Goal: Book appointment/travel/reservation

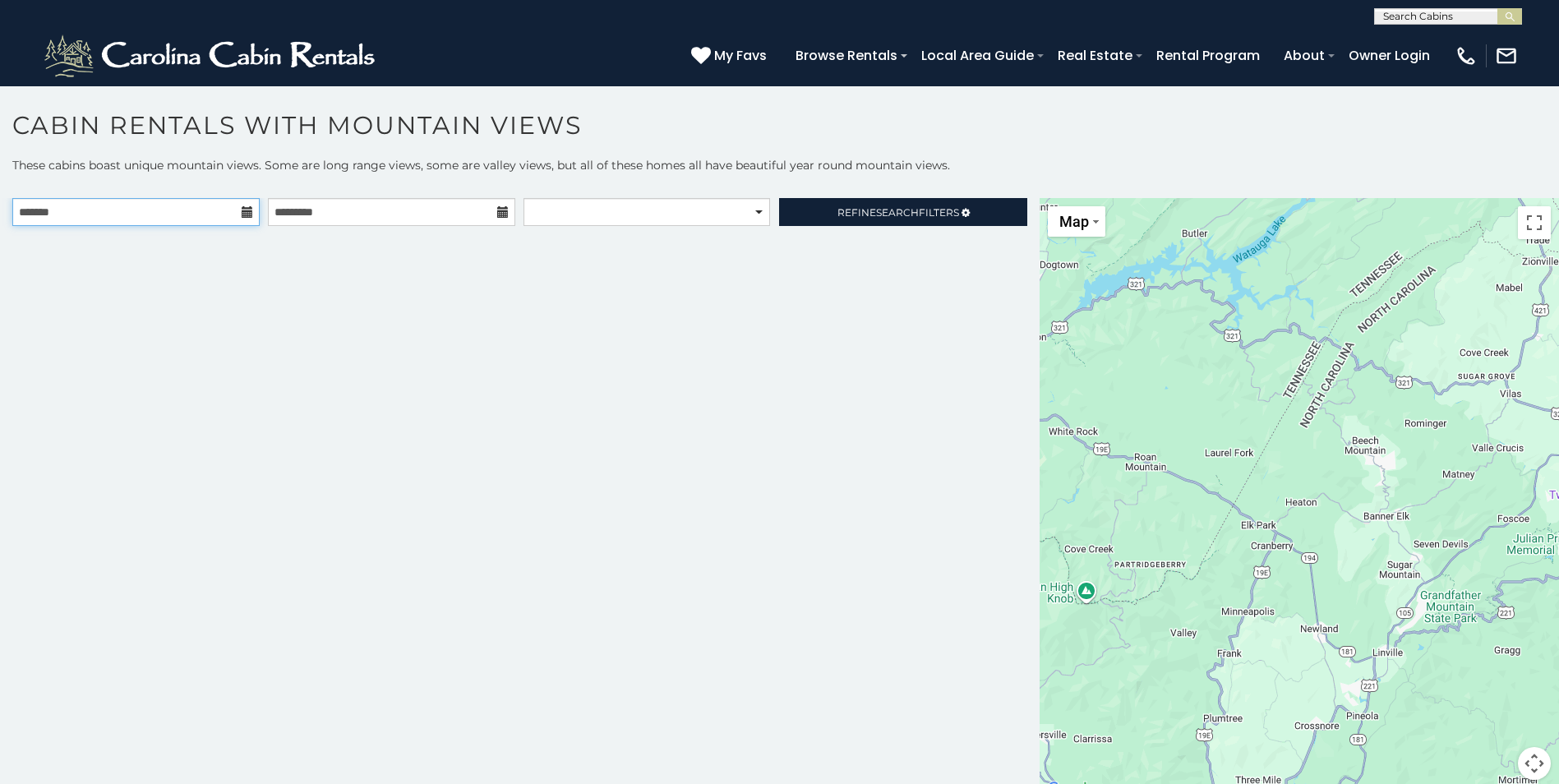
click at [244, 218] on input "text" at bounding box center [135, 211] width 247 height 28
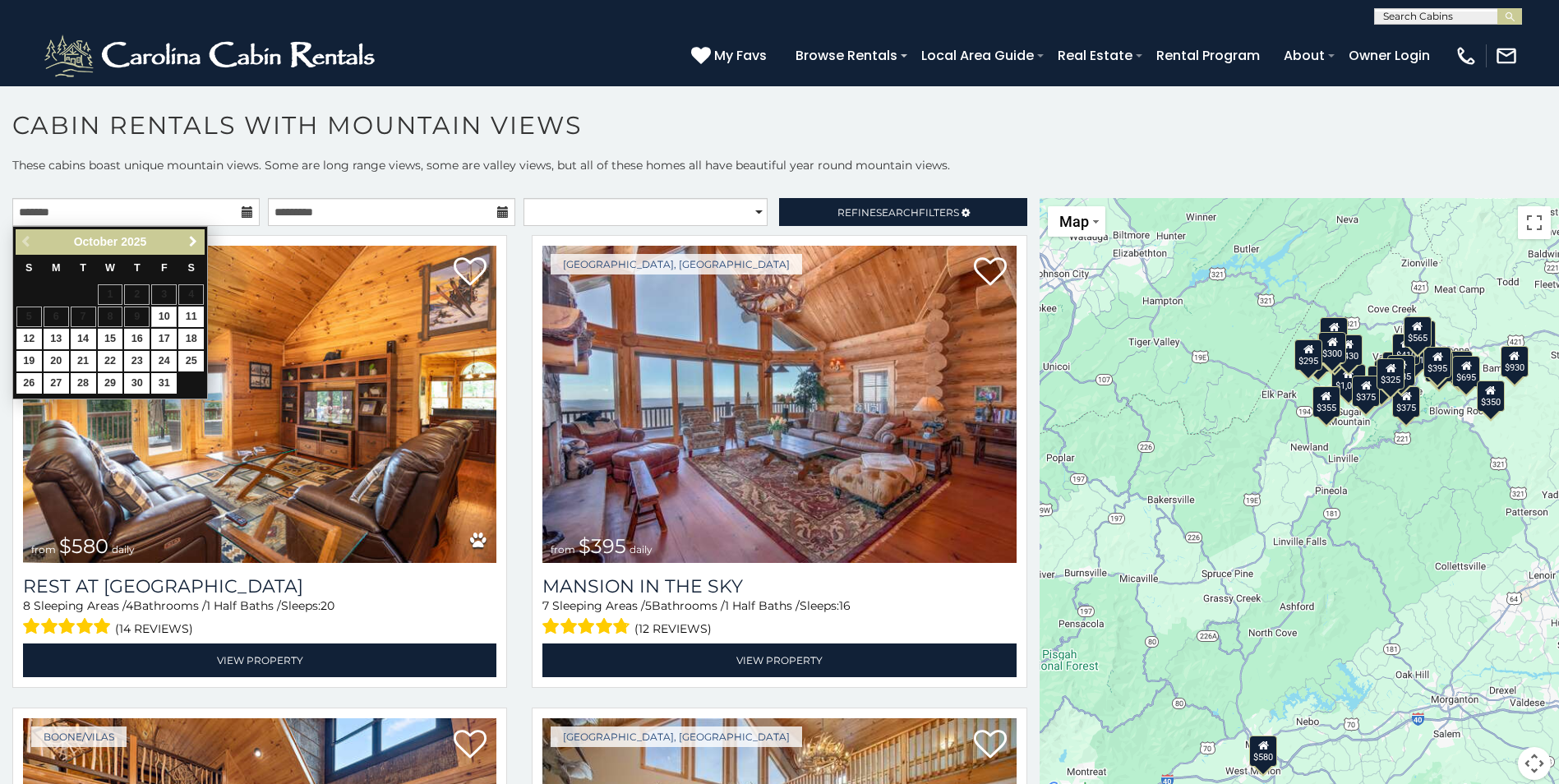
click at [192, 239] on span "Next" at bounding box center [193, 241] width 13 height 13
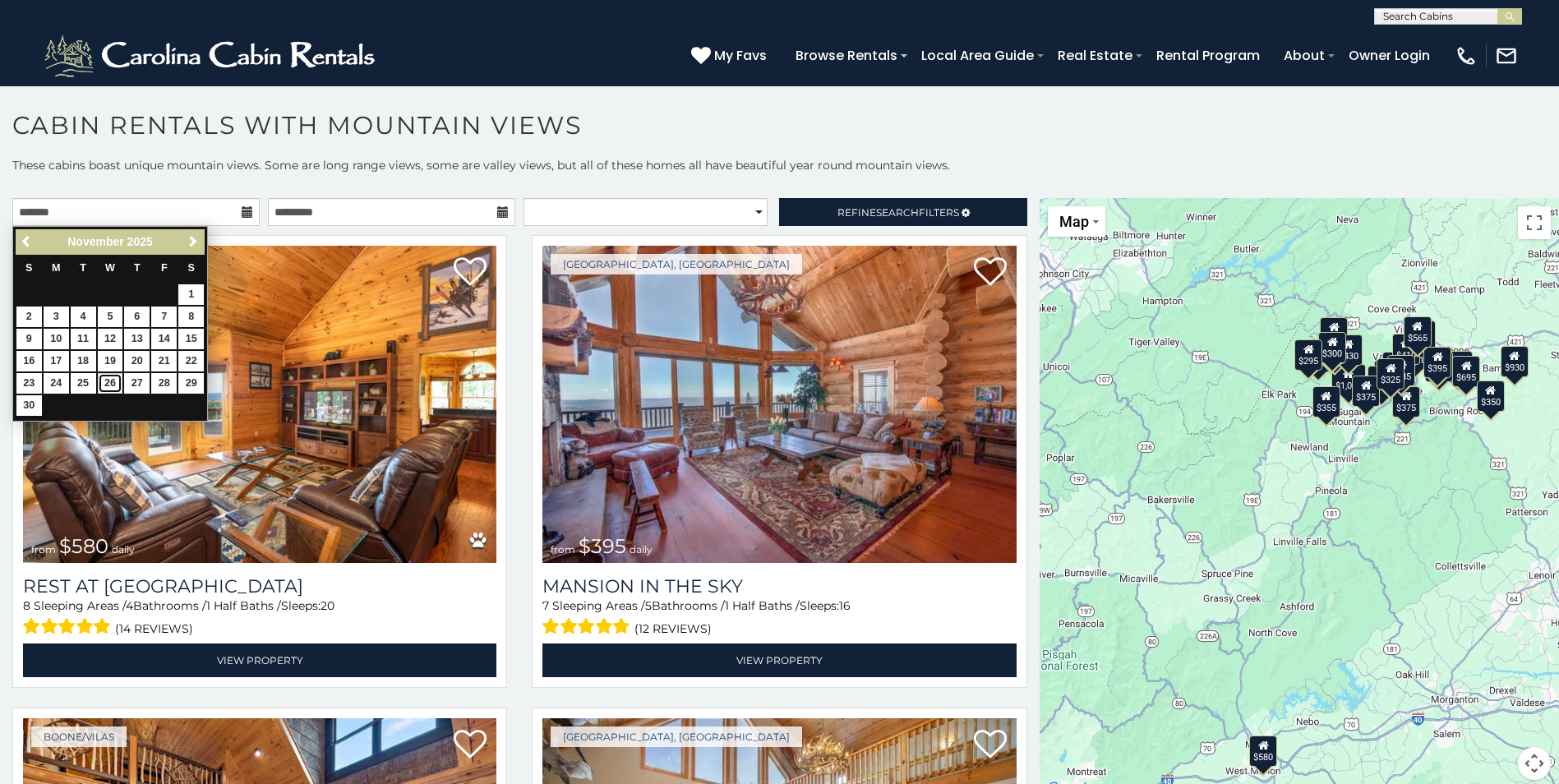
click at [102, 380] on link "26" at bounding box center [111, 383] width 26 height 21
type input "**********"
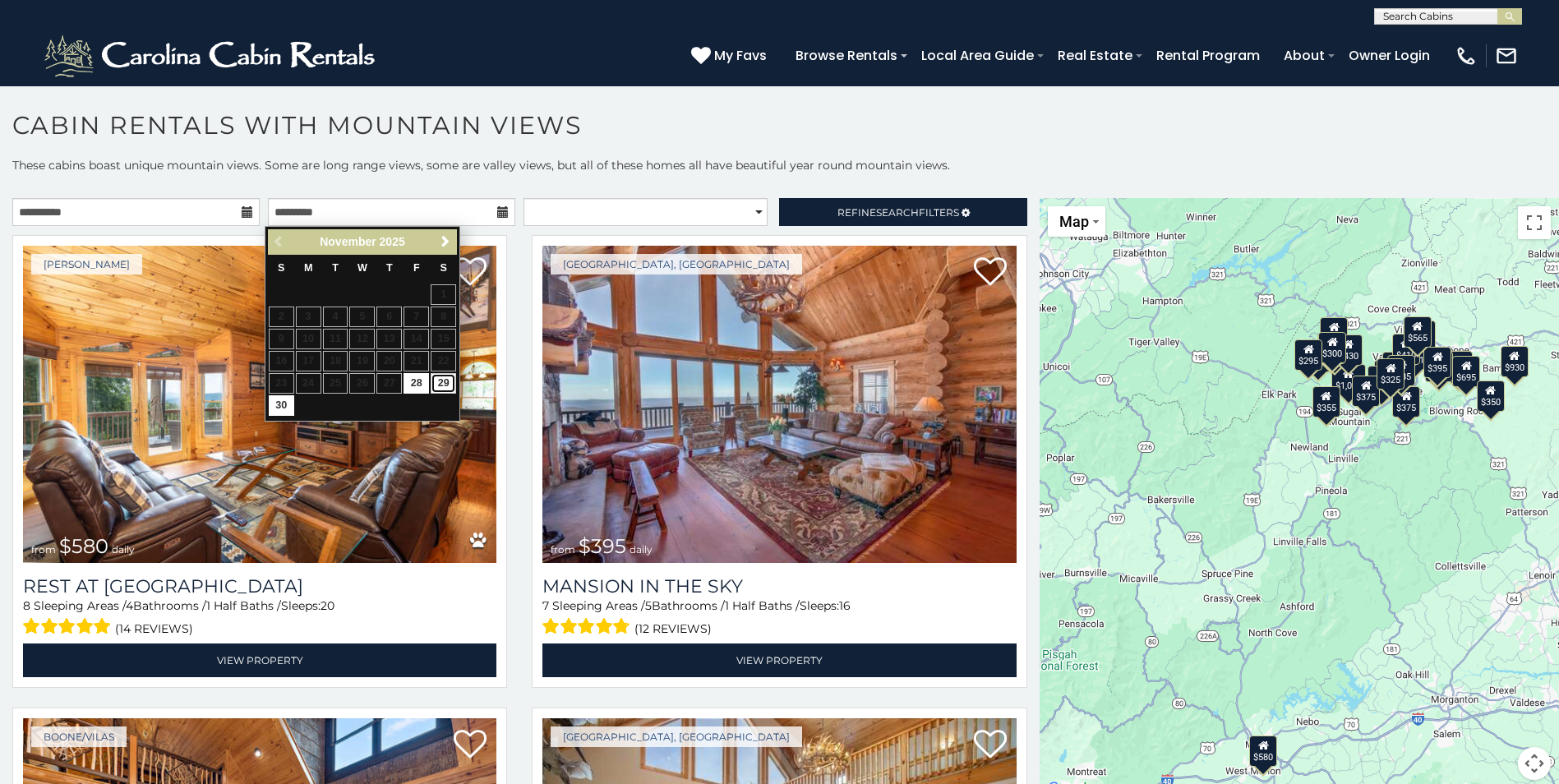
click at [433, 382] on link "29" at bounding box center [444, 383] width 26 height 21
type input "**********"
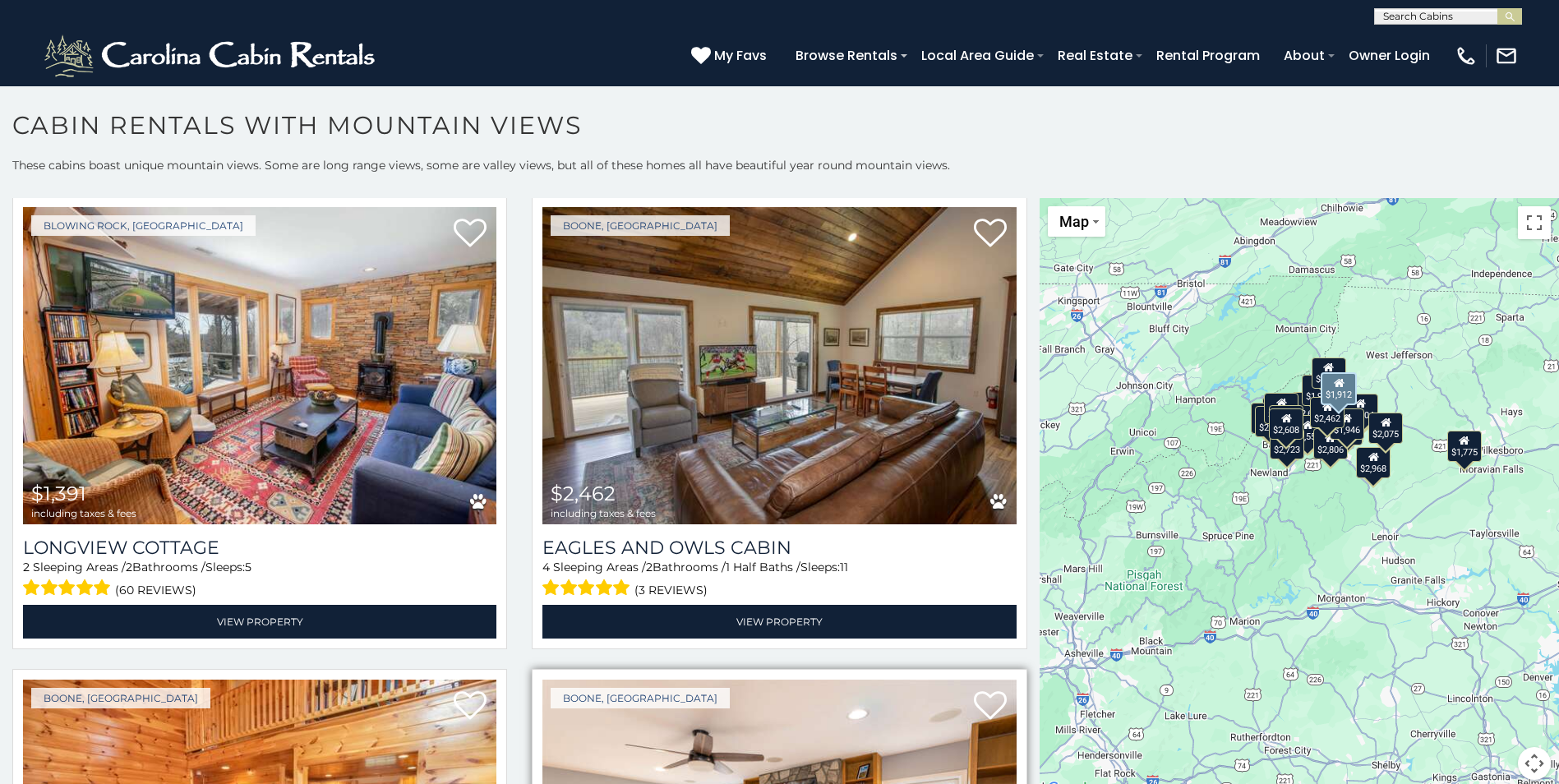
scroll to position [5174, 0]
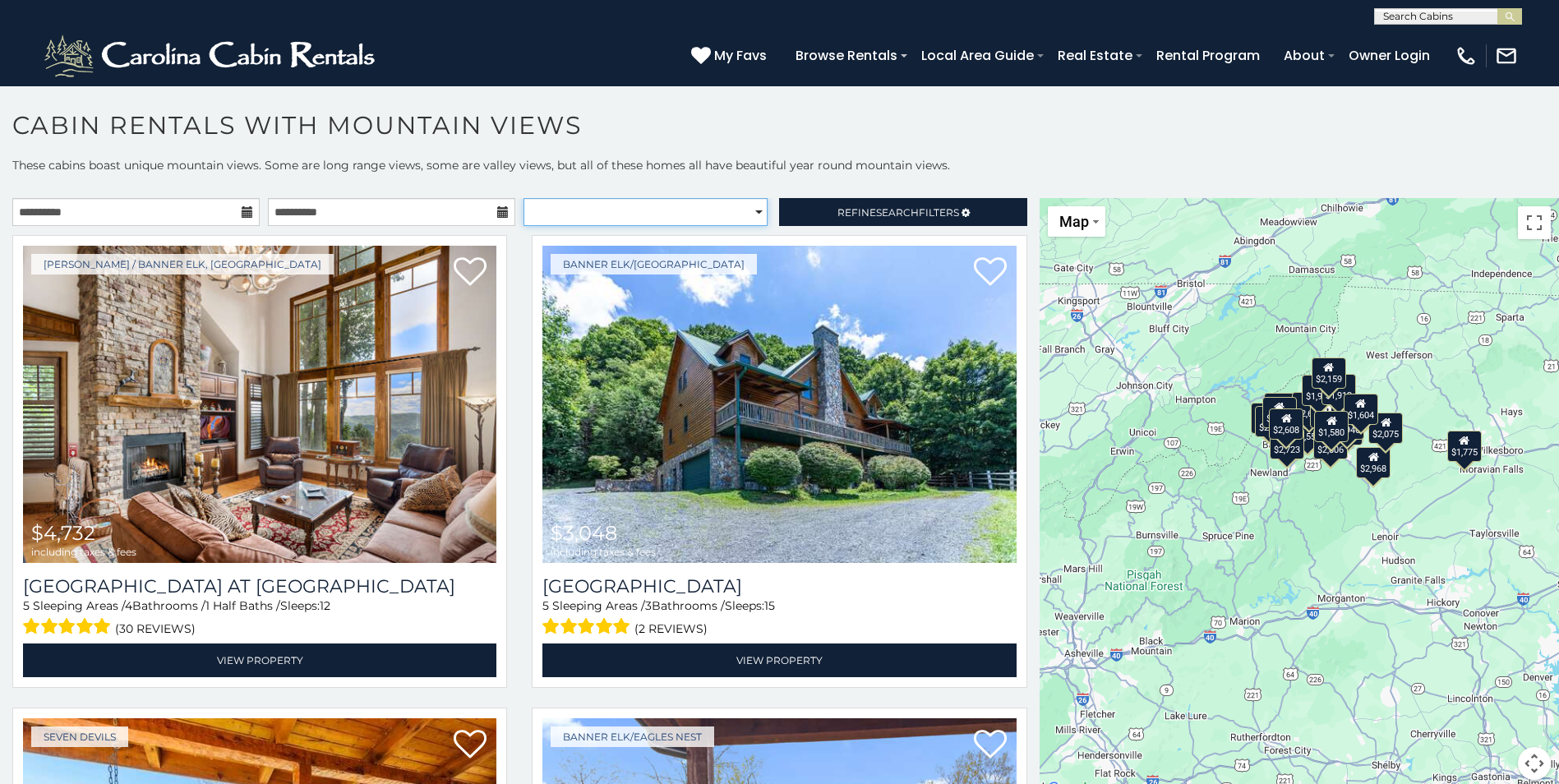
click at [641, 210] on select "**********" at bounding box center [645, 211] width 244 height 28
click at [654, 204] on select "**********" at bounding box center [645, 211] width 244 height 28
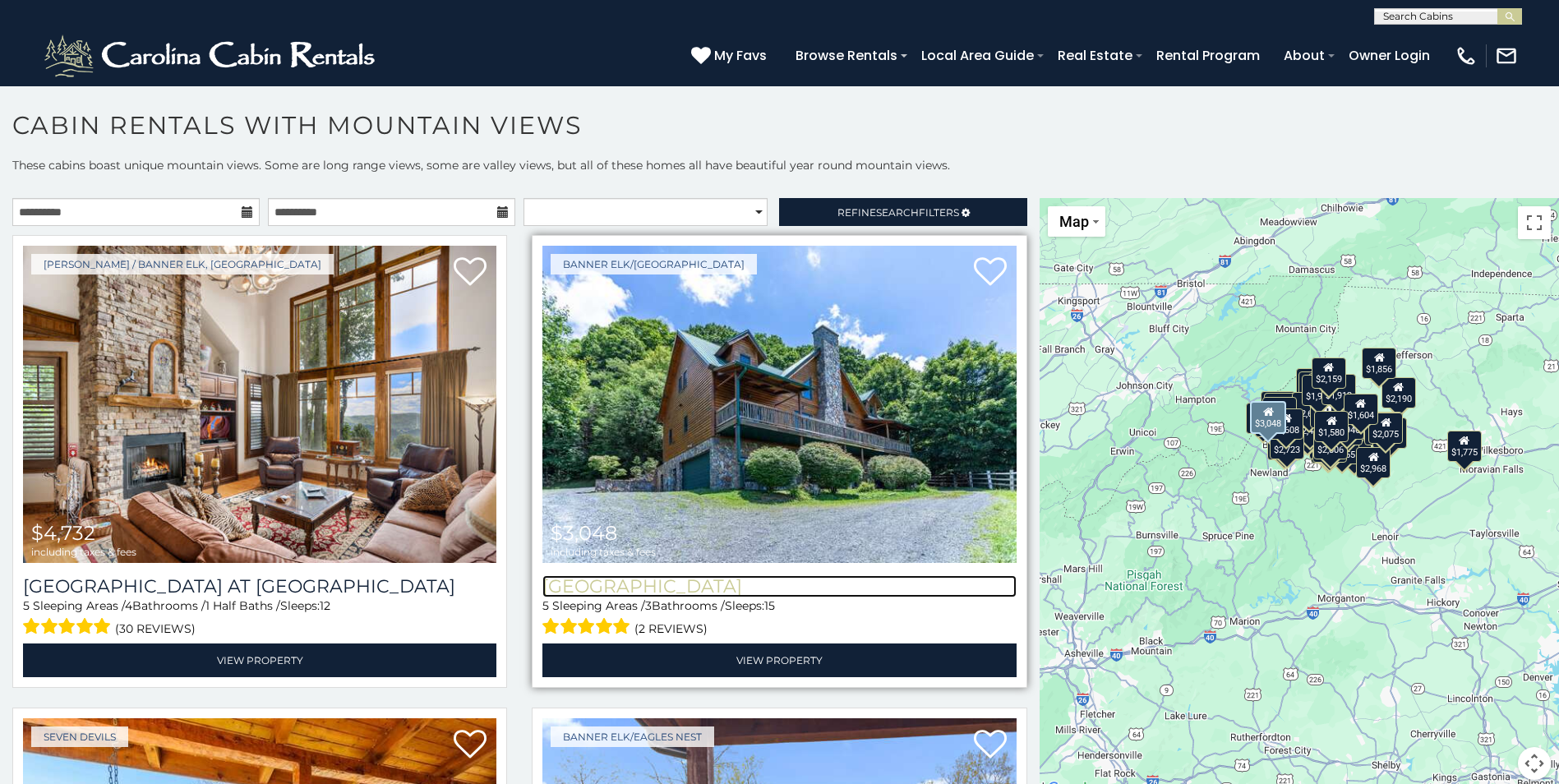
click at [811, 582] on h3 "[GEOGRAPHIC_DATA]" at bounding box center [779, 586] width 473 height 22
click at [789, 335] on img at bounding box center [779, 404] width 473 height 317
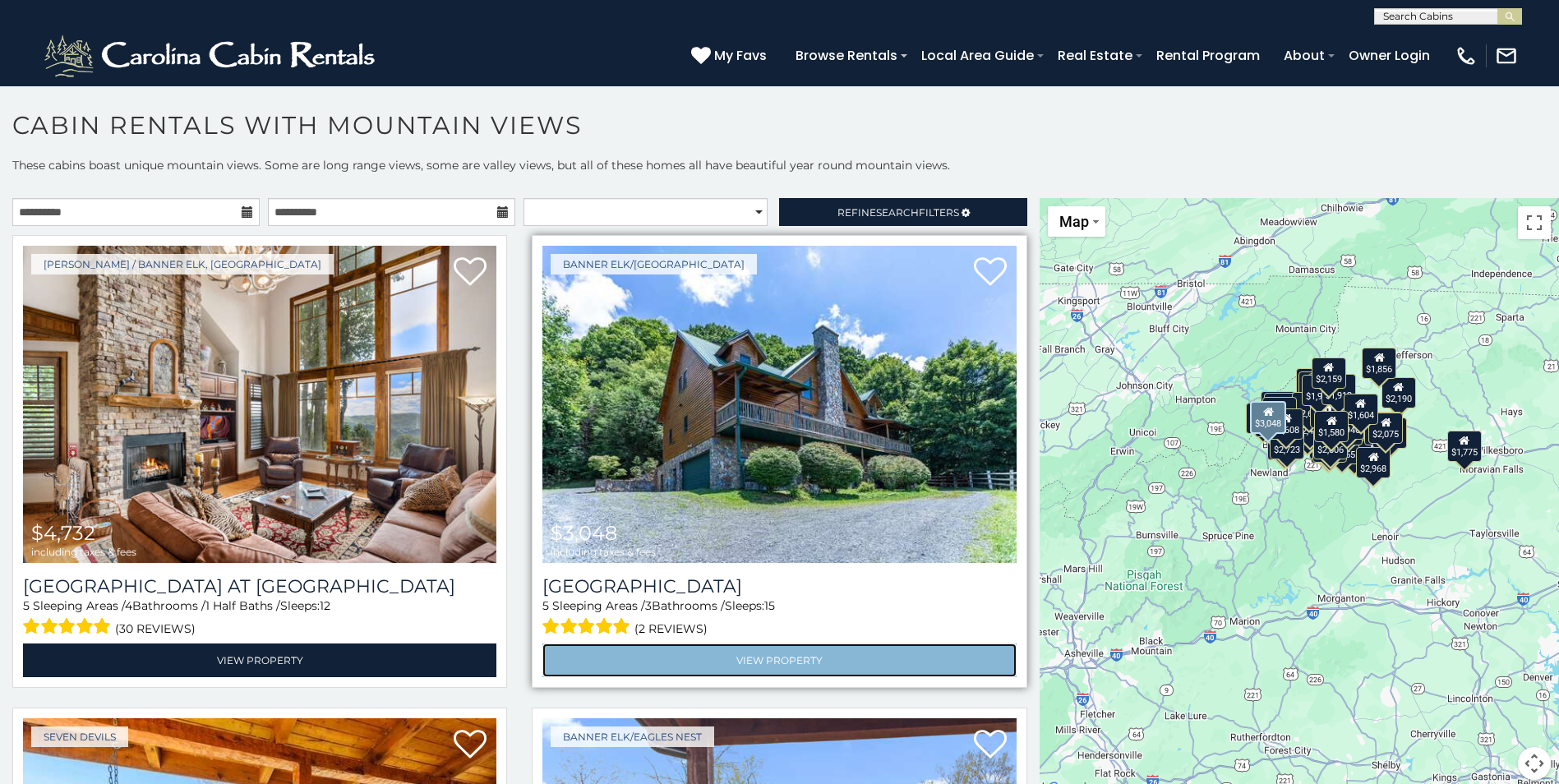
click at [745, 647] on link "View Property" at bounding box center [779, 660] width 473 height 34
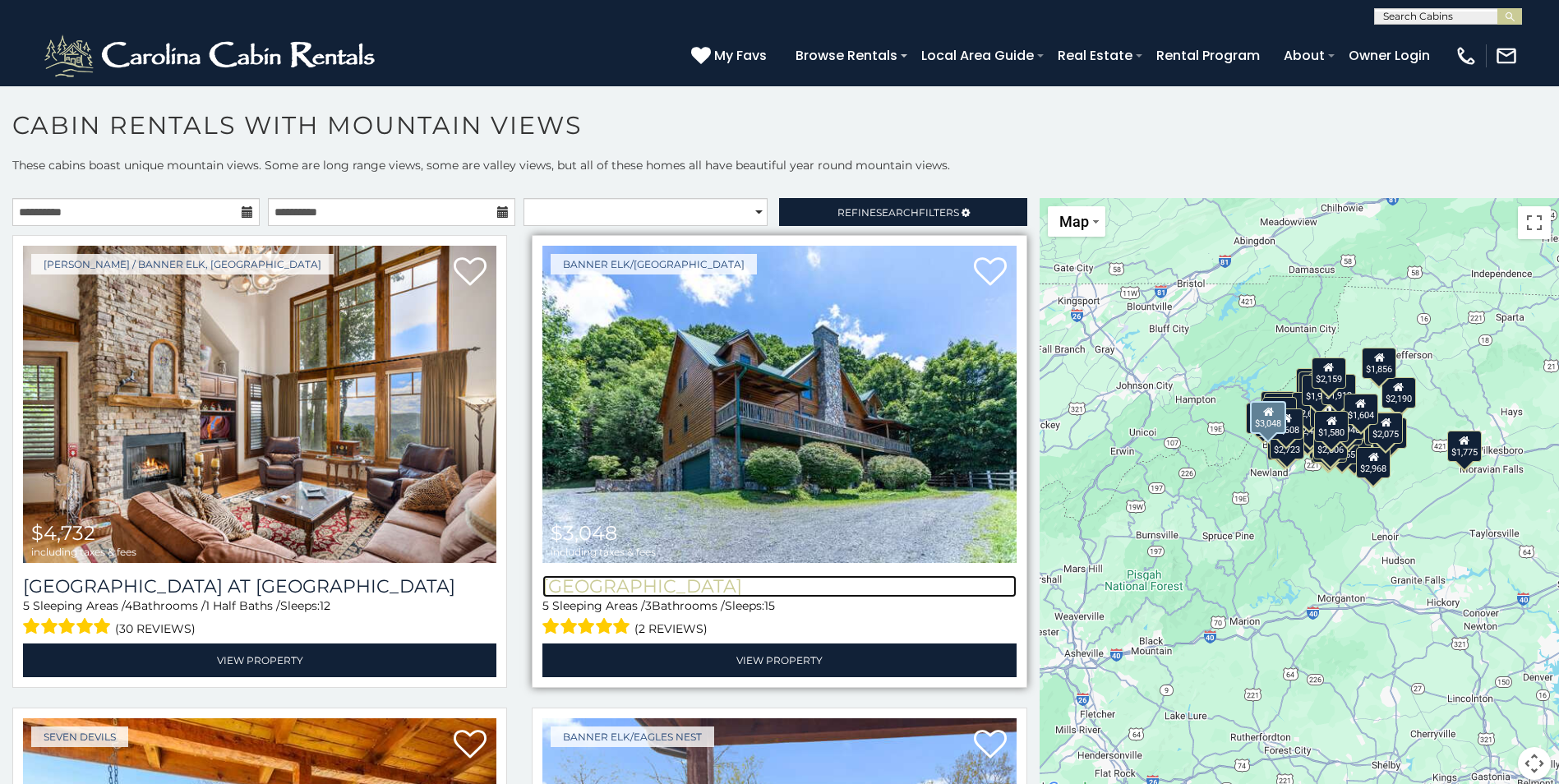
click at [742, 585] on h3 "[GEOGRAPHIC_DATA]" at bounding box center [779, 586] width 473 height 22
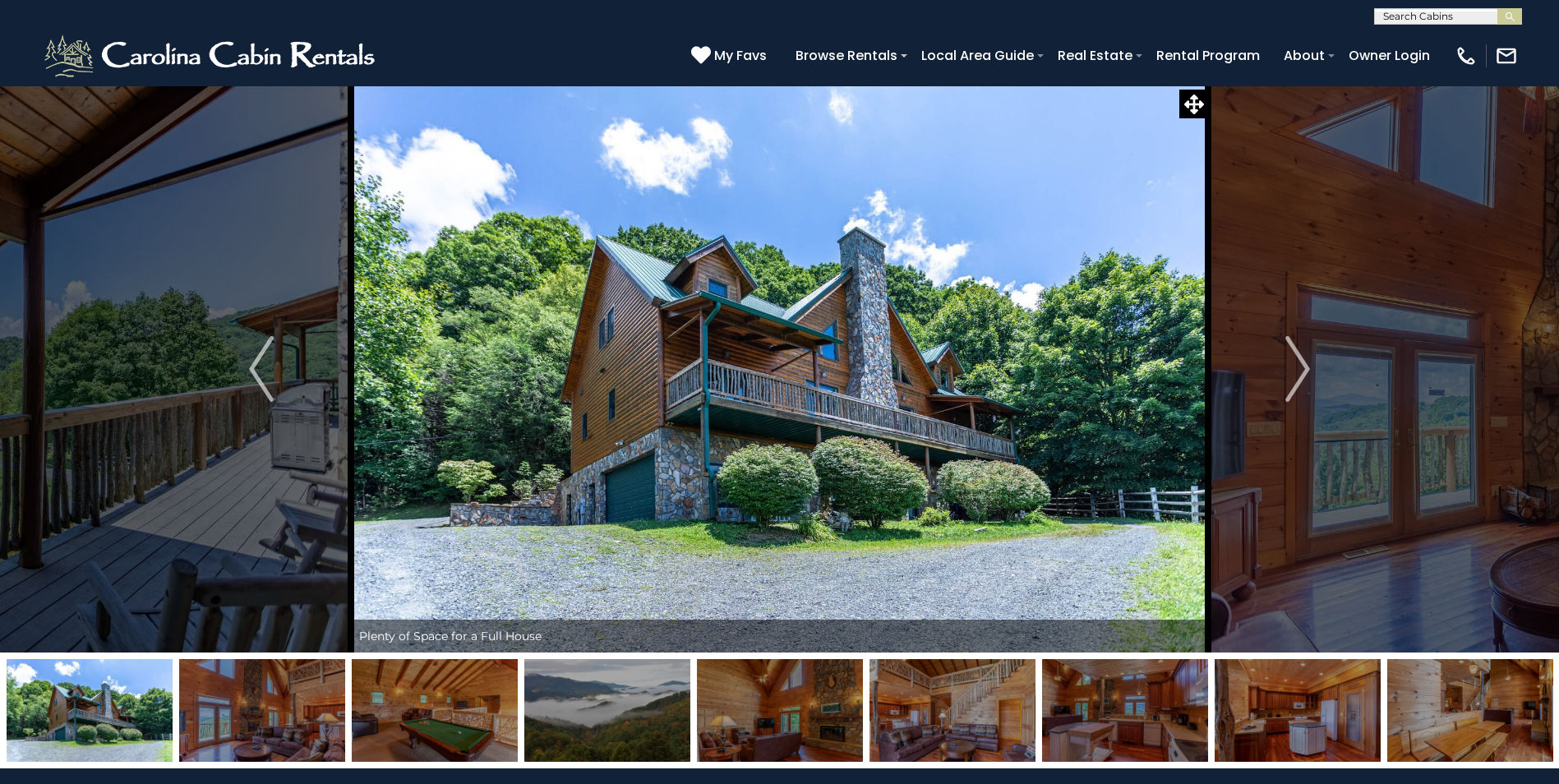
click at [817, 731] on img at bounding box center [780, 710] width 166 height 103
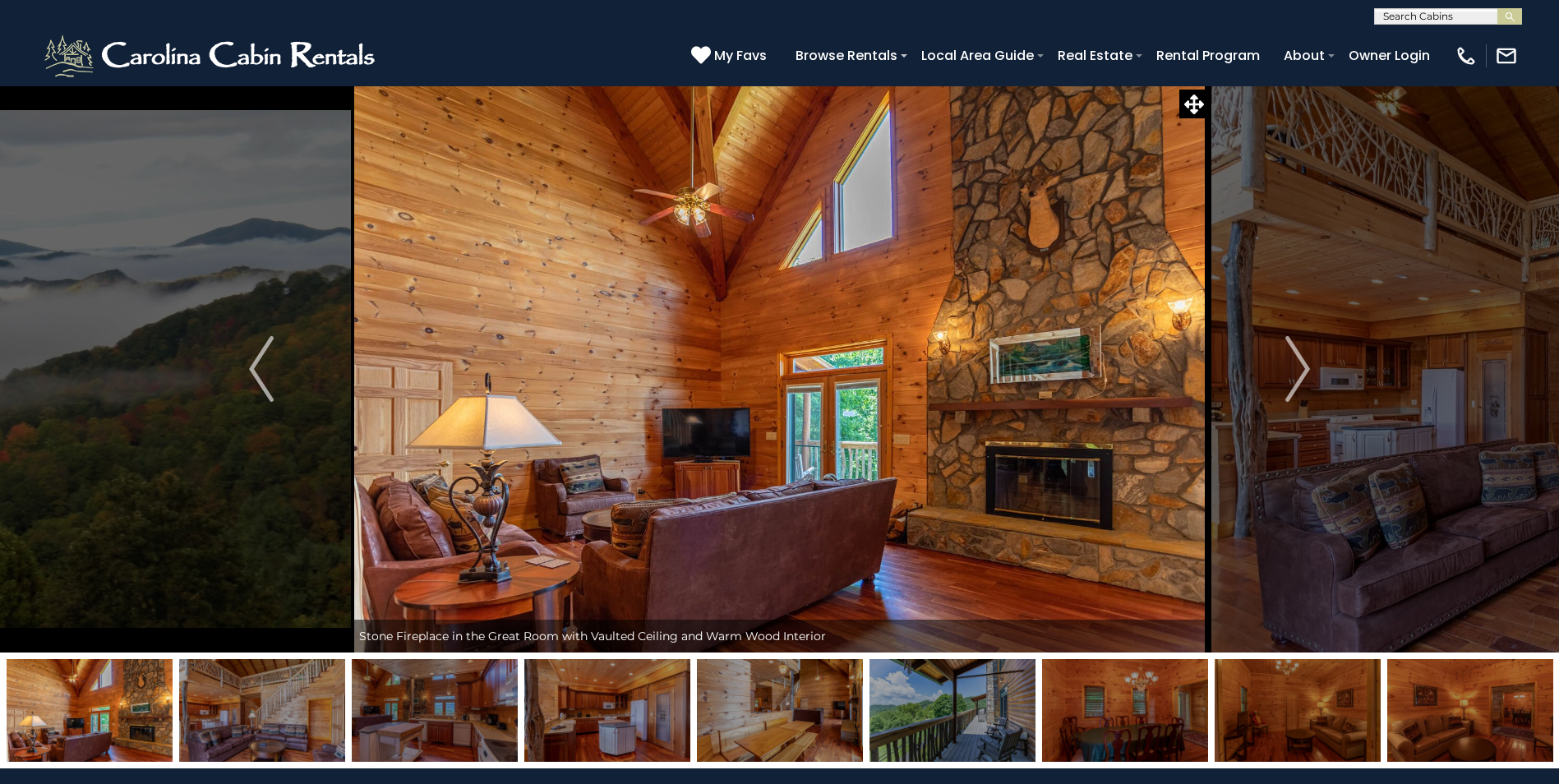
click at [793, 696] on img at bounding box center [780, 710] width 166 height 103
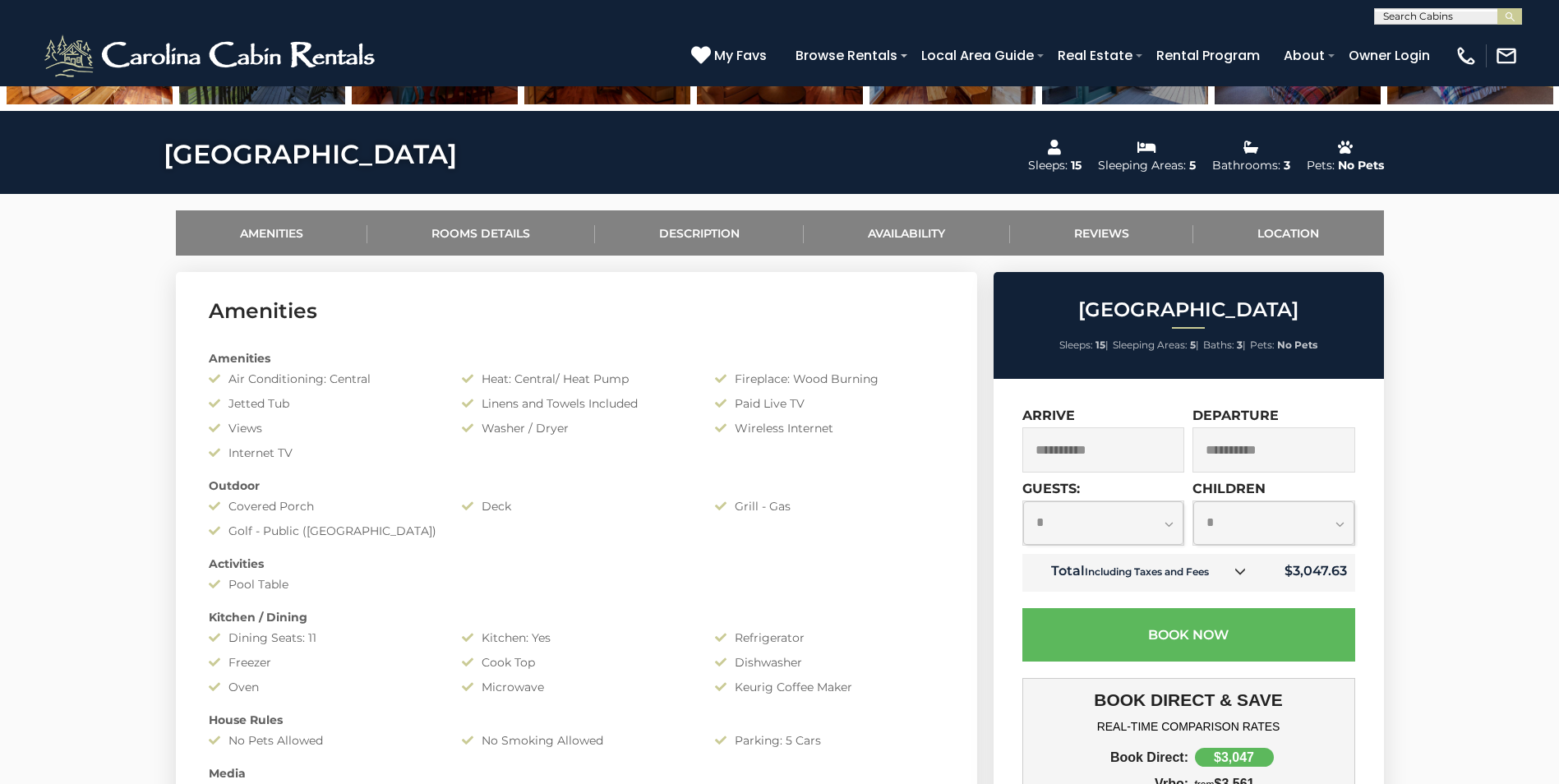
scroll to position [575, 0]
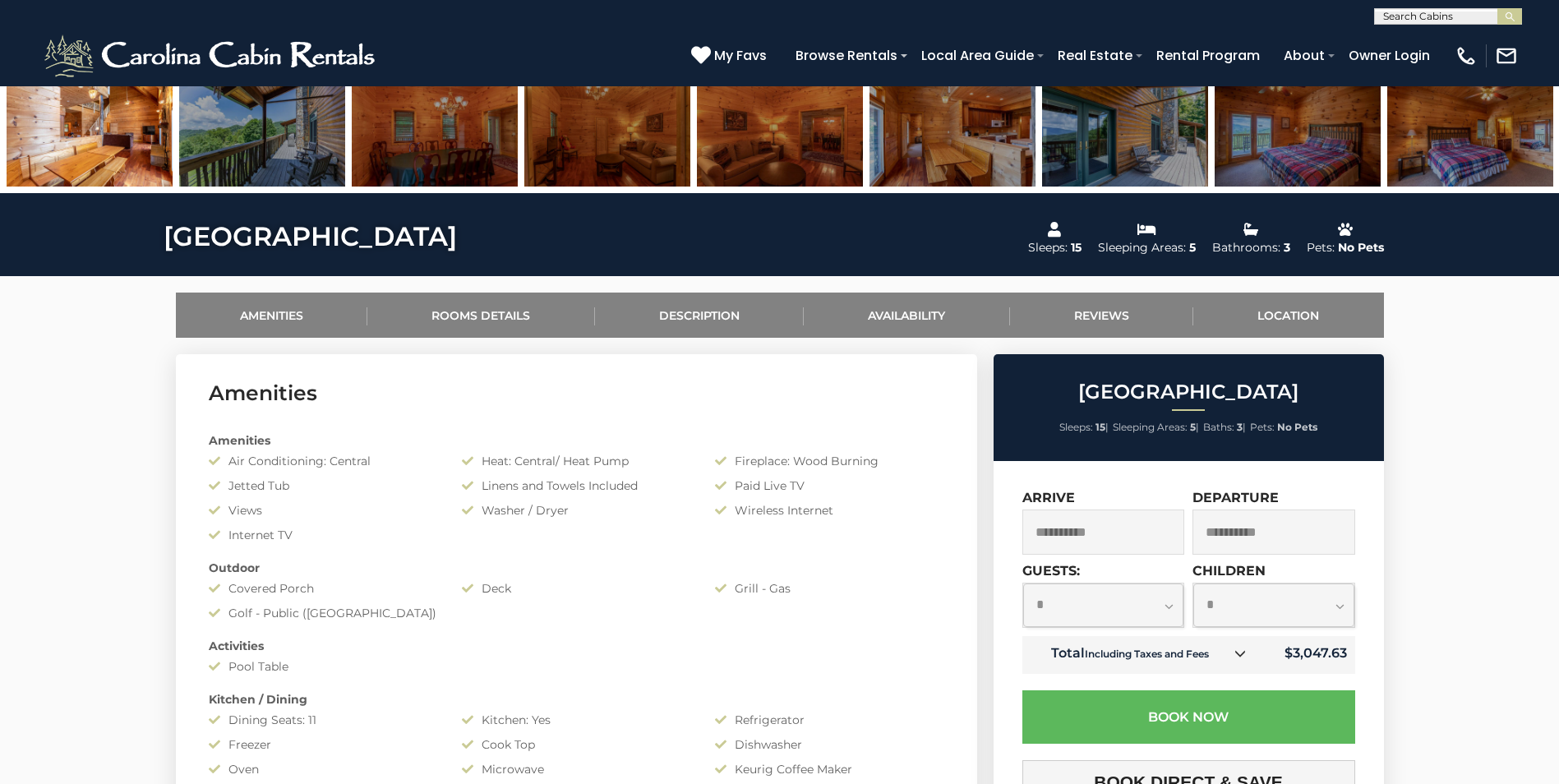
click at [1131, 598] on select "**********" at bounding box center [1104, 605] width 161 height 43
select select "**"
click at [1024, 584] on select "**********" at bounding box center [1104, 605] width 161 height 43
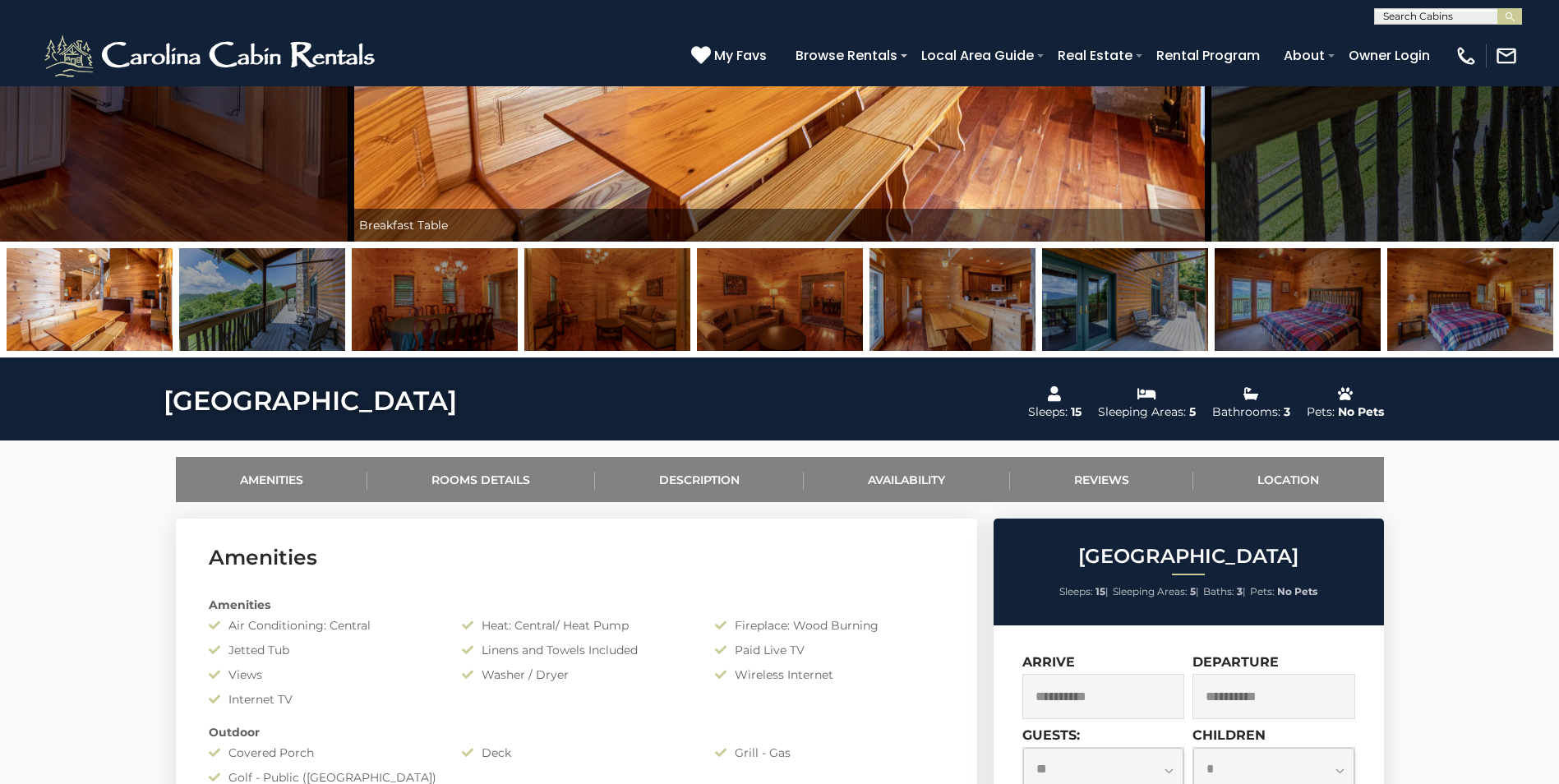
scroll to position [493, 0]
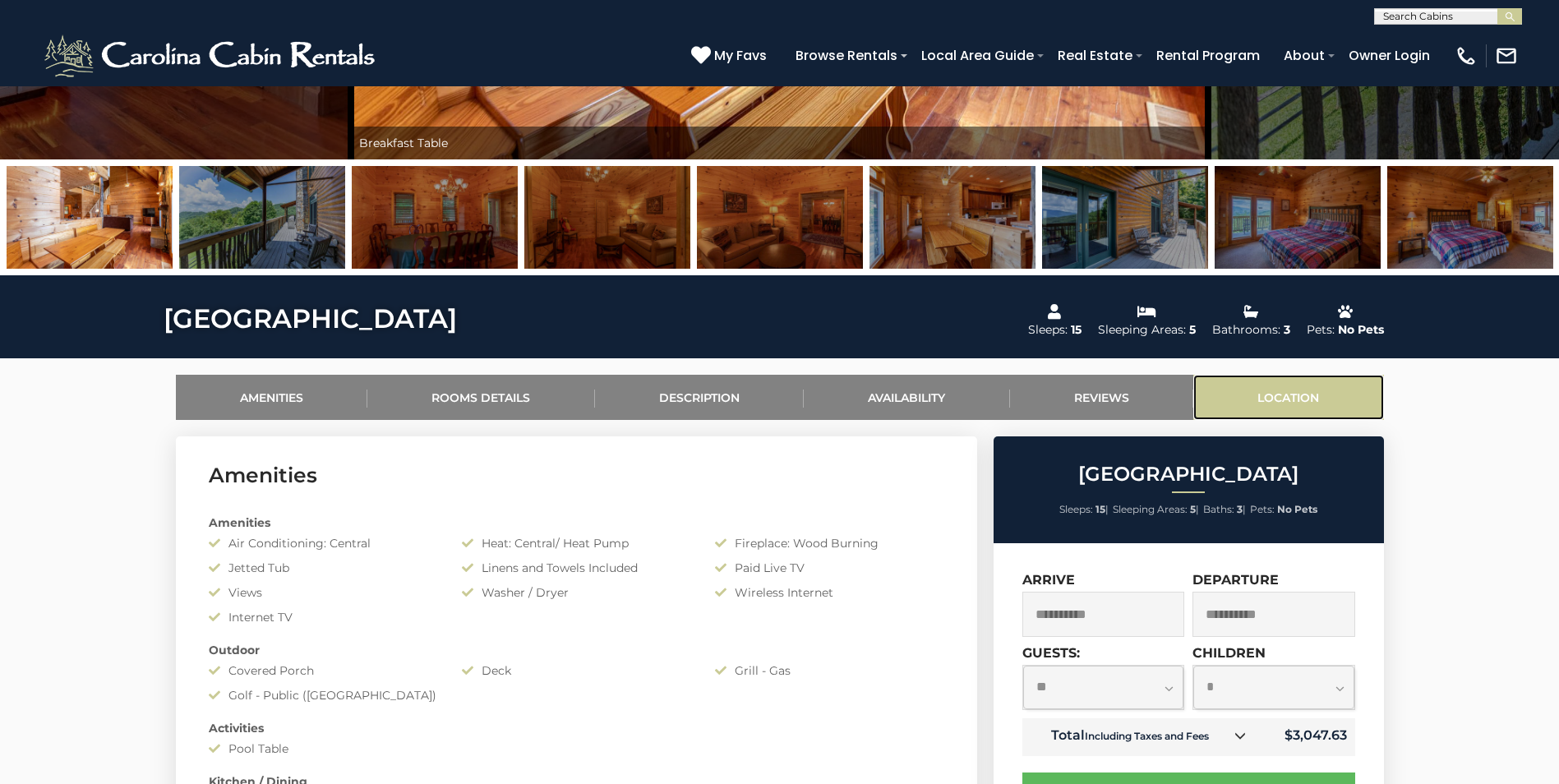
click at [1329, 393] on link "Location" at bounding box center [1288, 397] width 191 height 45
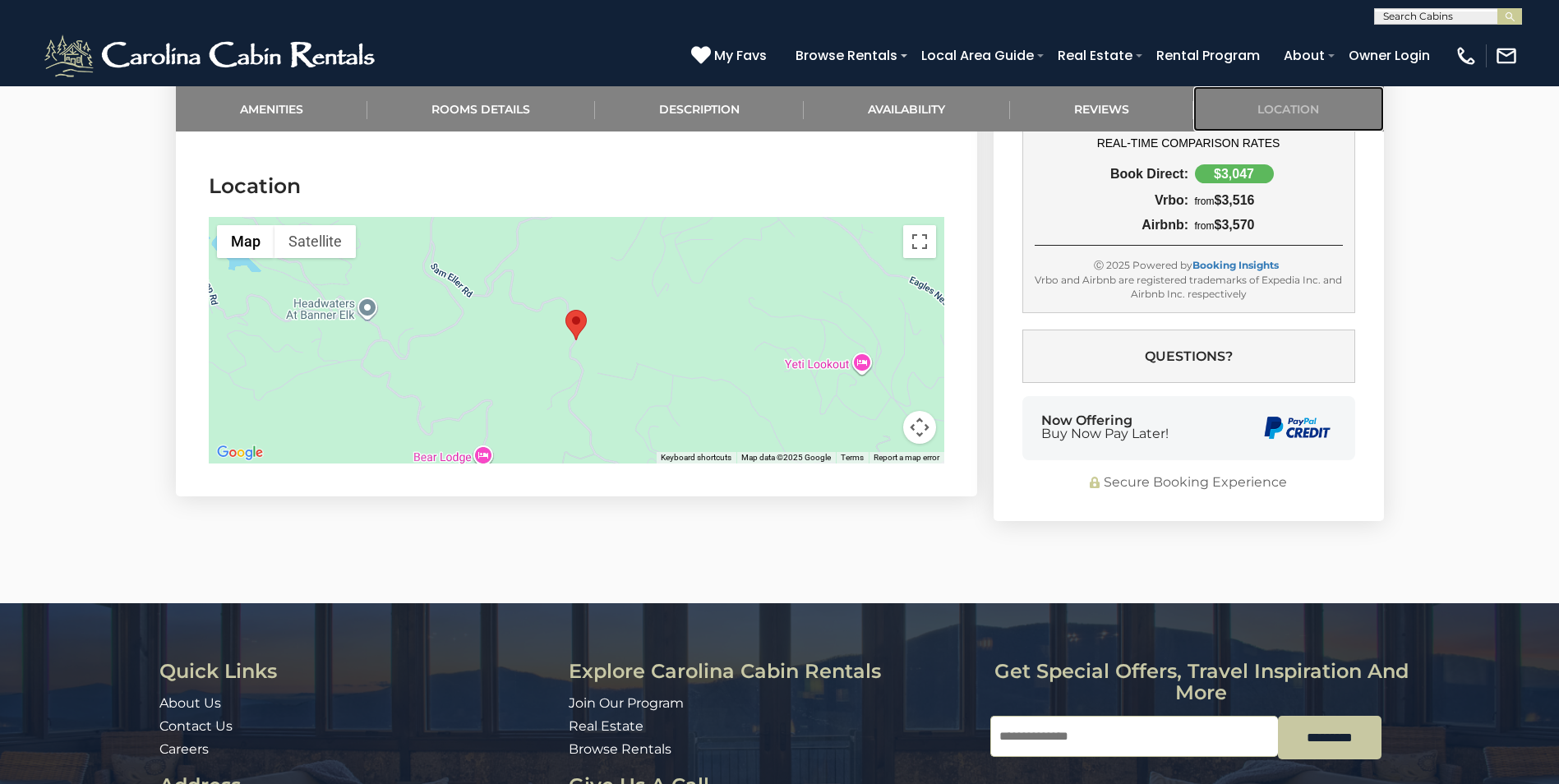
scroll to position [3802, 0]
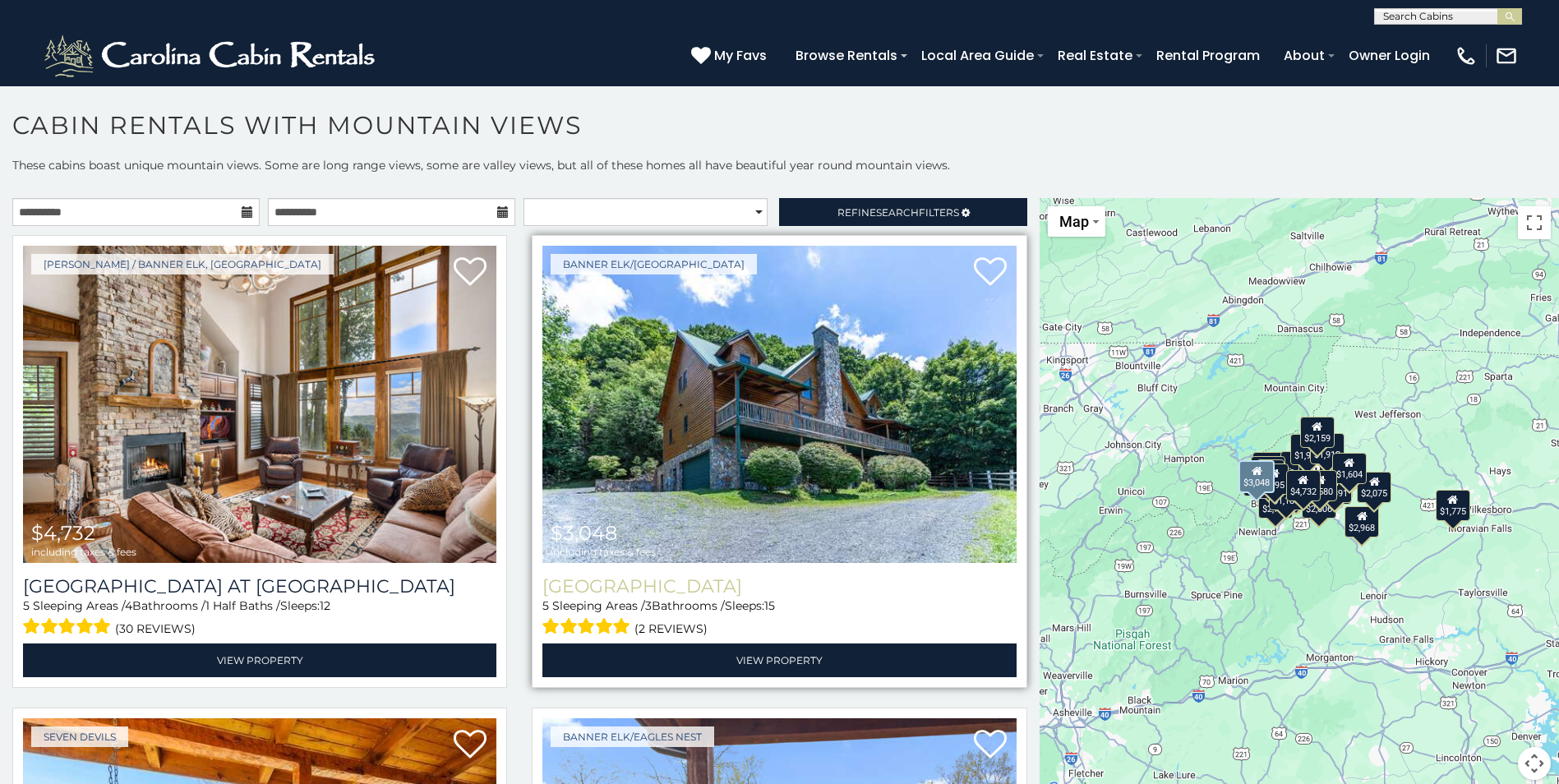
scroll to position [164, 0]
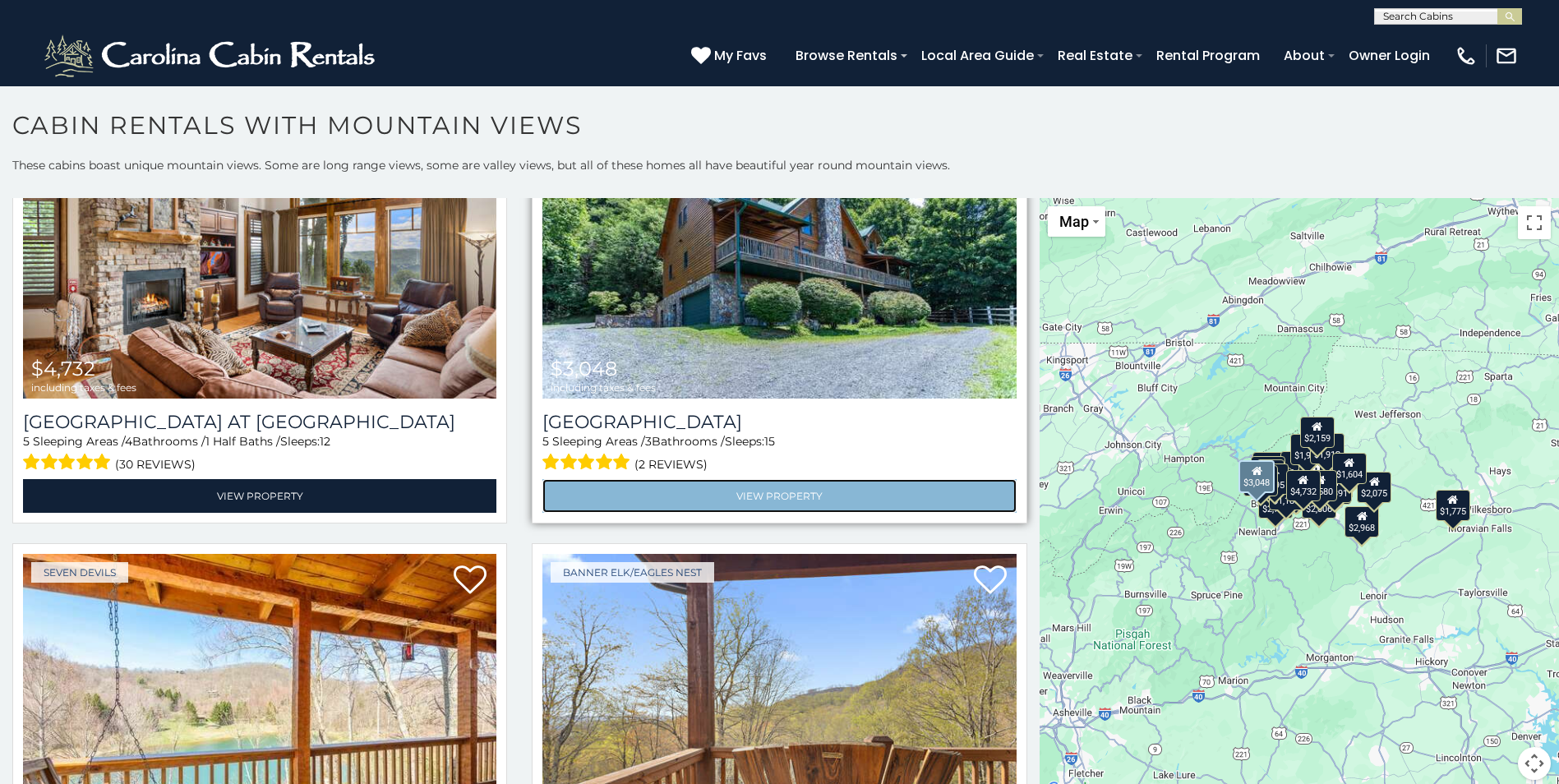
click at [817, 492] on link "View Property" at bounding box center [779, 496] width 473 height 34
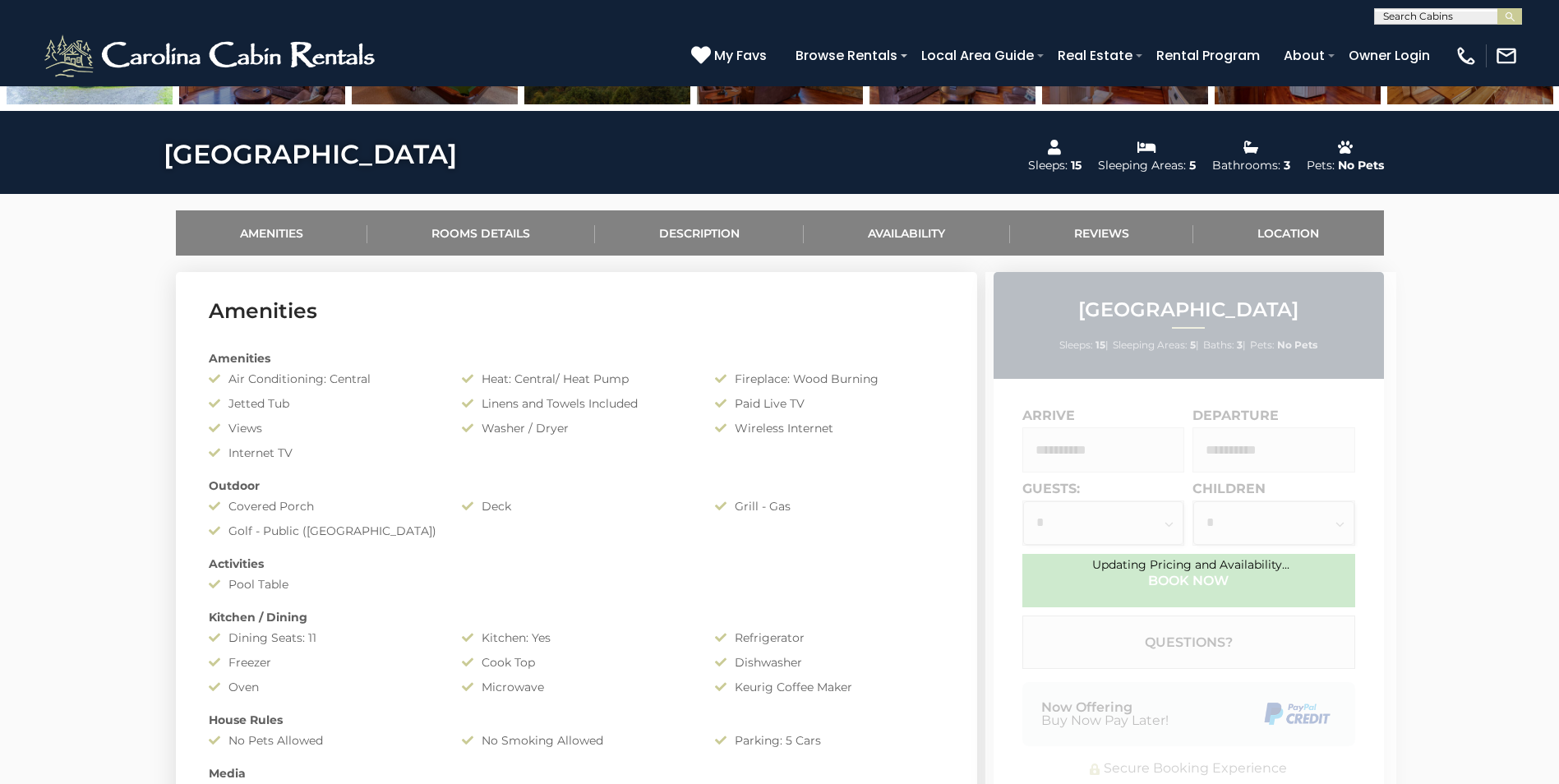
scroll to position [740, 0]
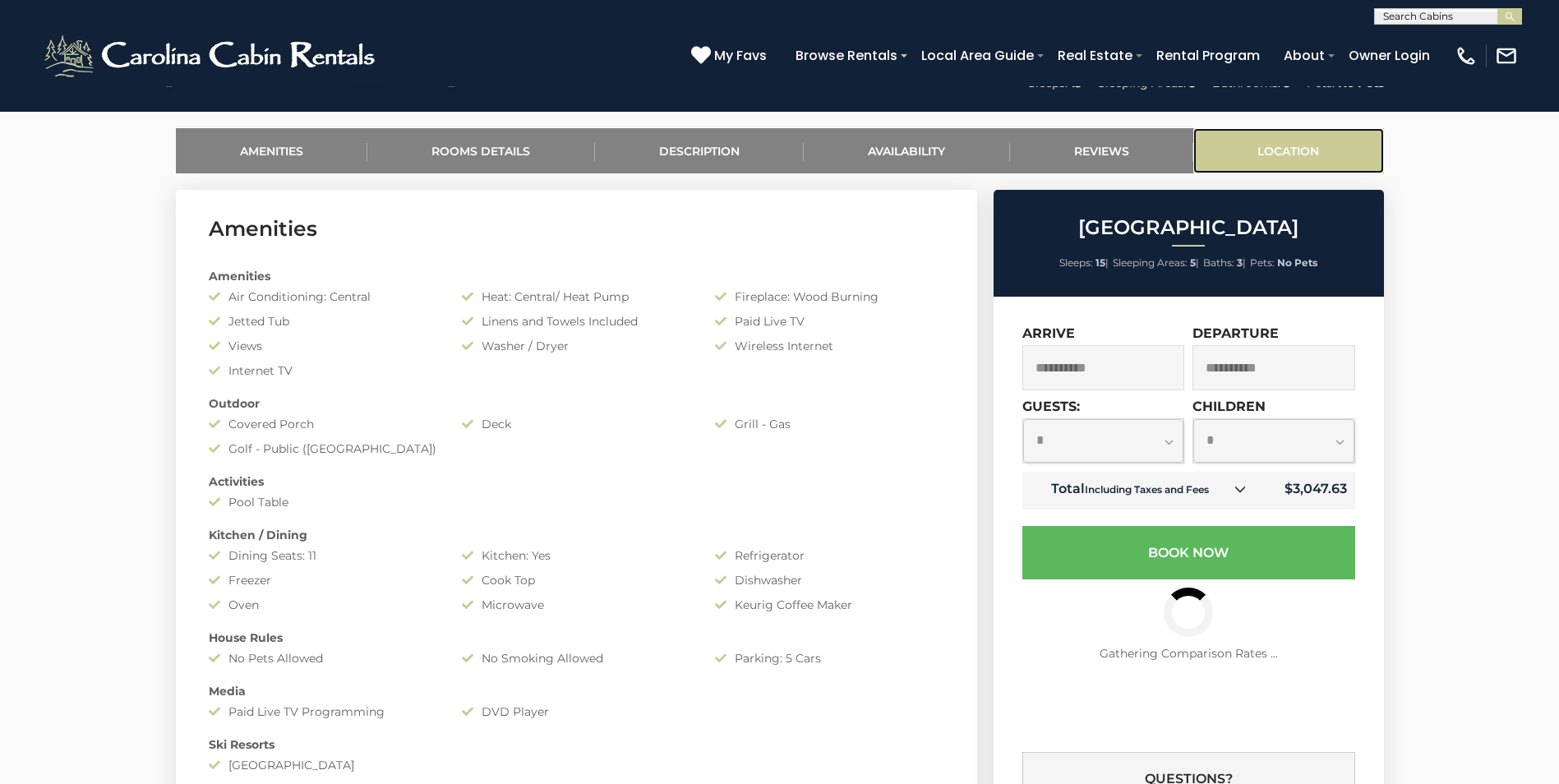
click at [1227, 158] on link "Location" at bounding box center [1288, 151] width 191 height 45
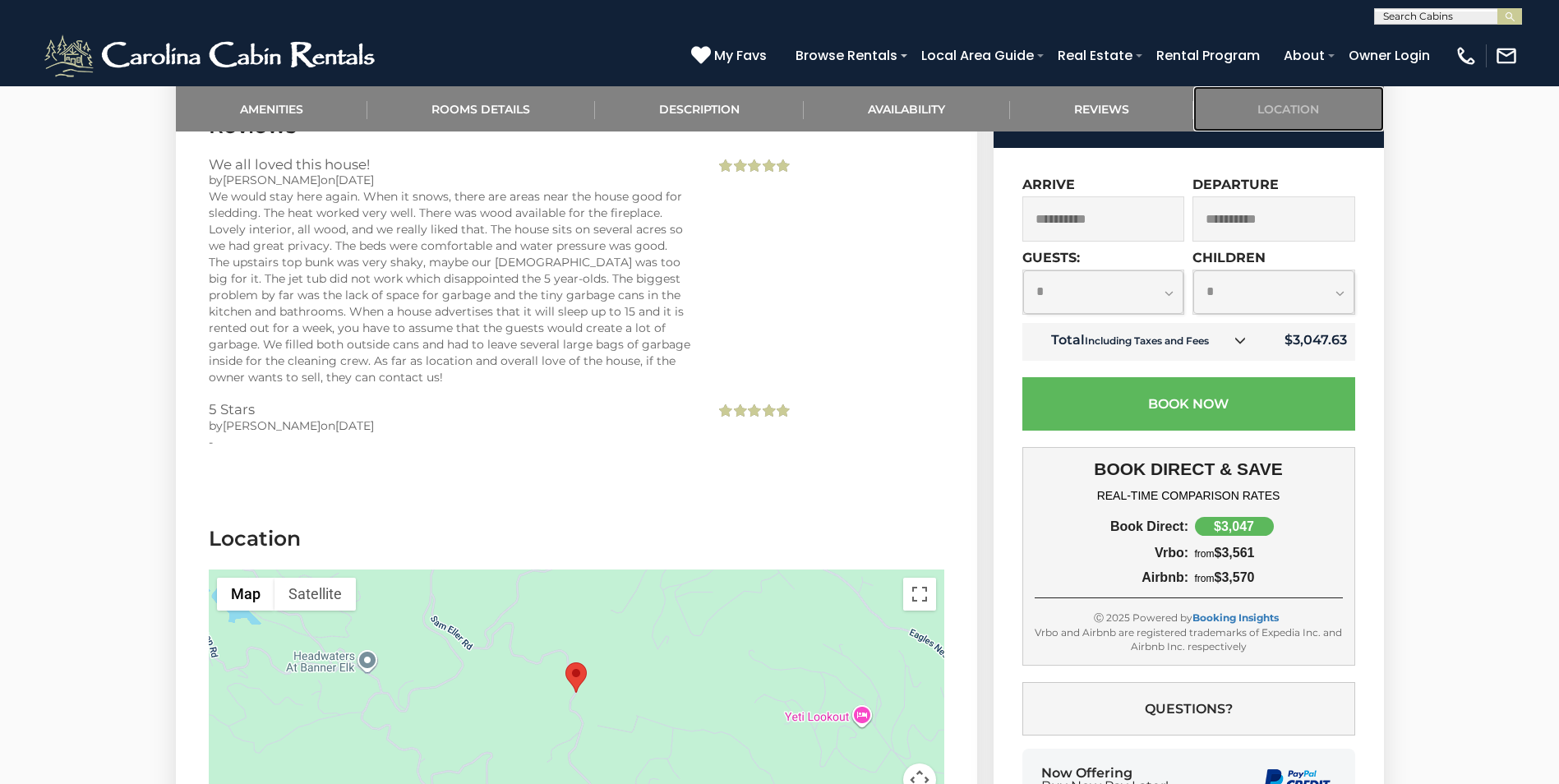
scroll to position [3392, 0]
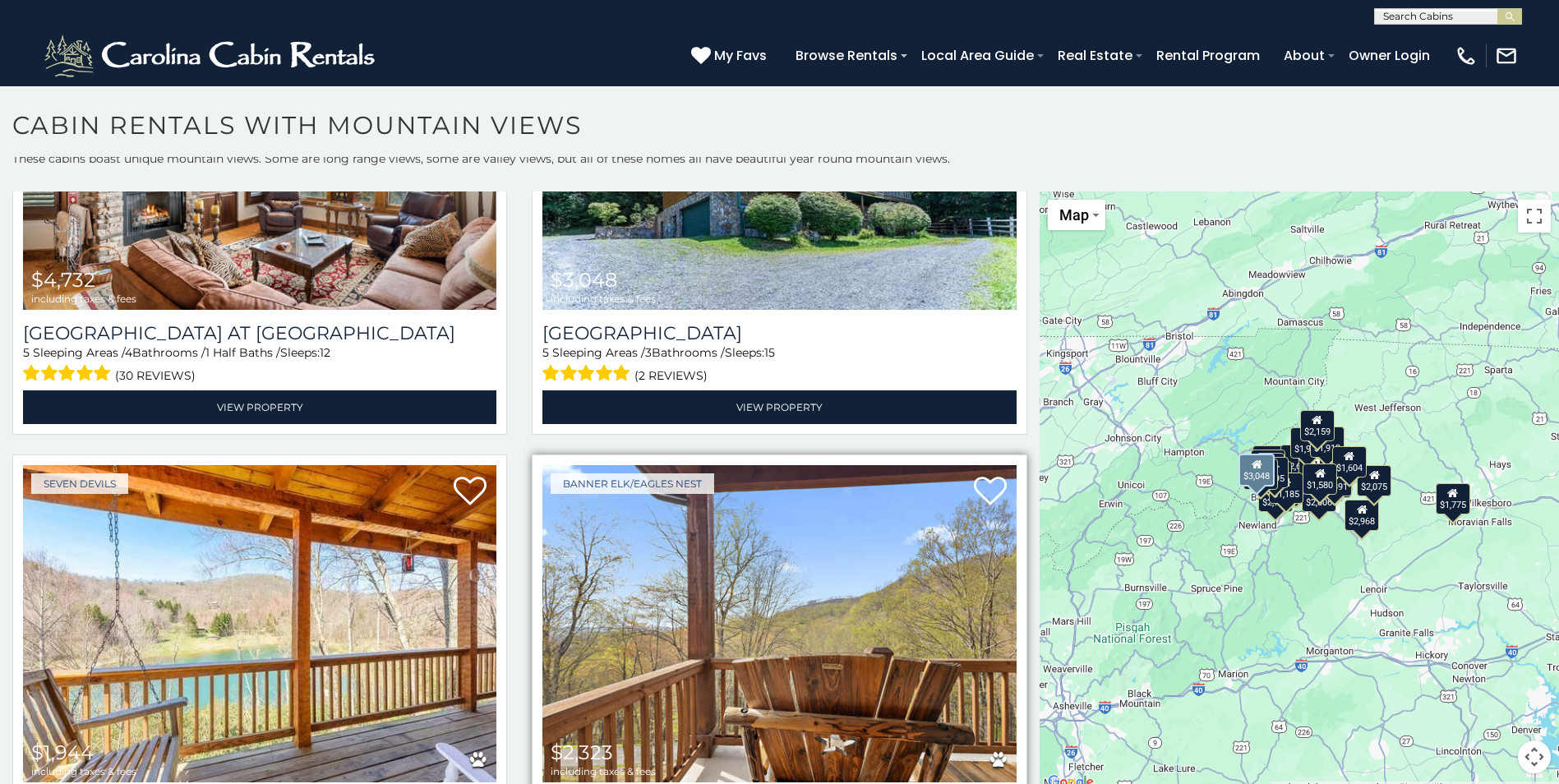
scroll to position [329, 0]
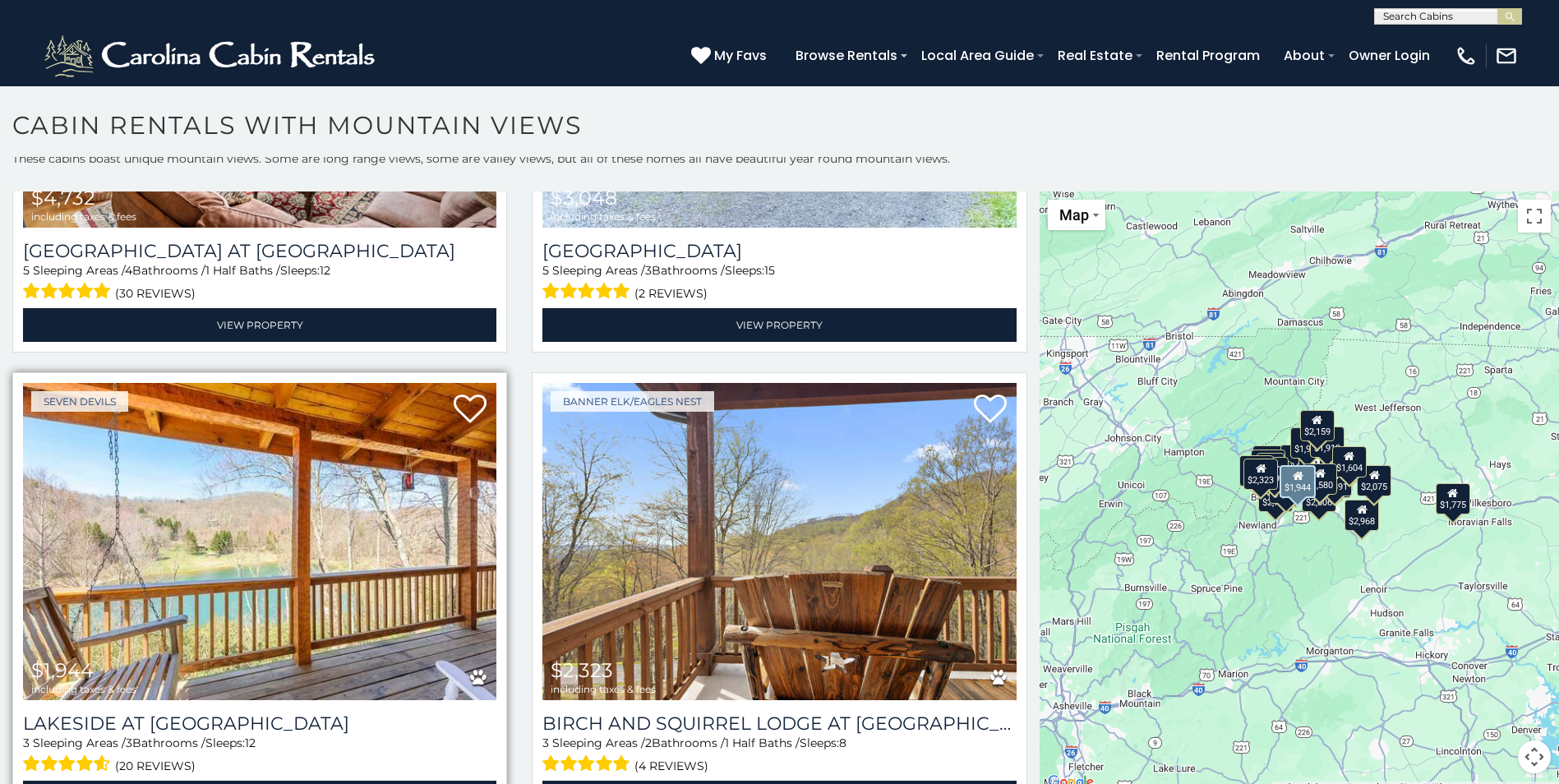
click at [267, 514] on img at bounding box center [259, 541] width 473 height 317
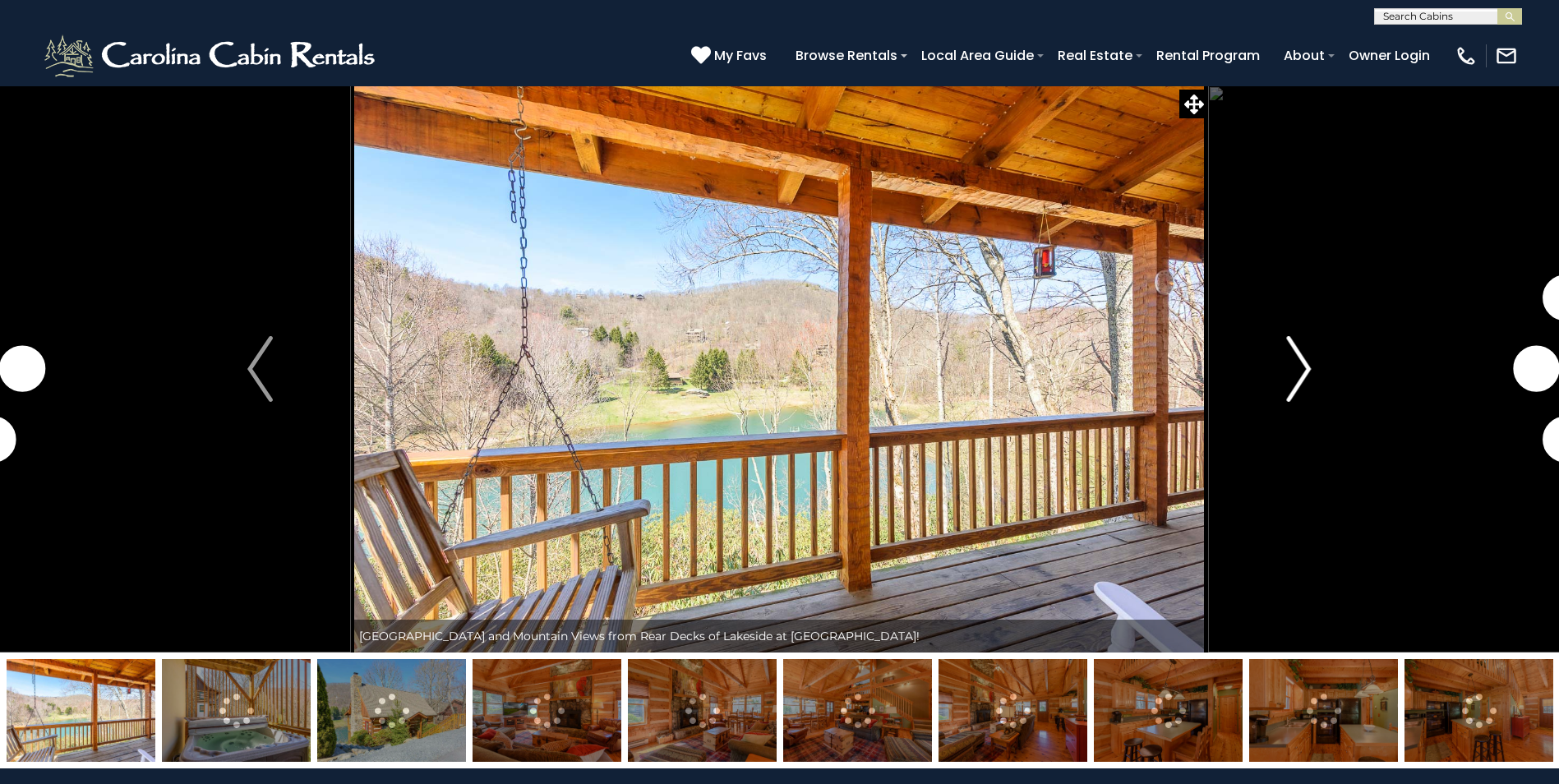
click at [1304, 363] on img "Next" at bounding box center [1298, 368] width 25 height 66
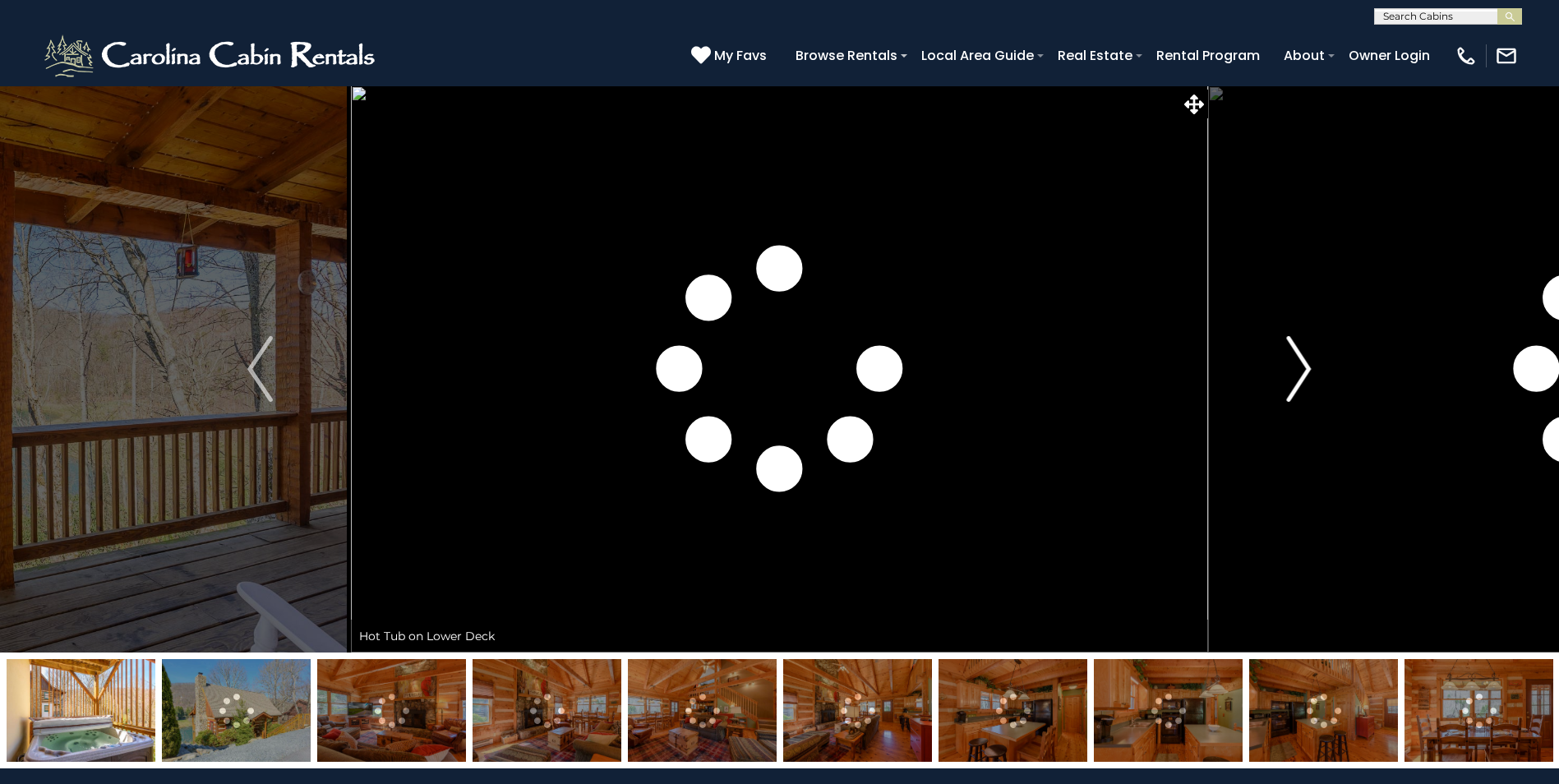
click at [1304, 363] on img "Next" at bounding box center [1298, 368] width 25 height 66
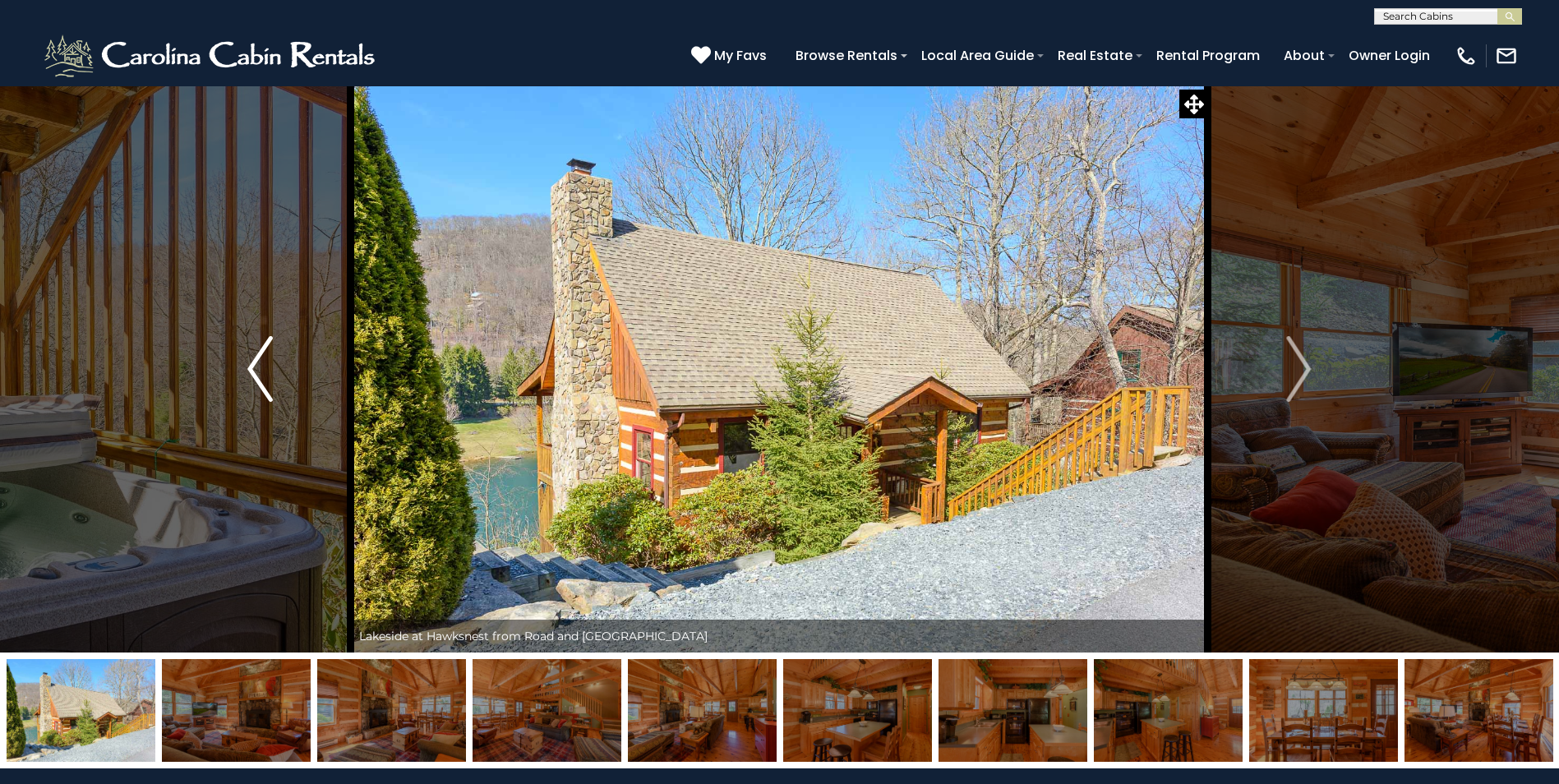
click at [285, 378] on button "Previous" at bounding box center [259, 369] width 181 height 567
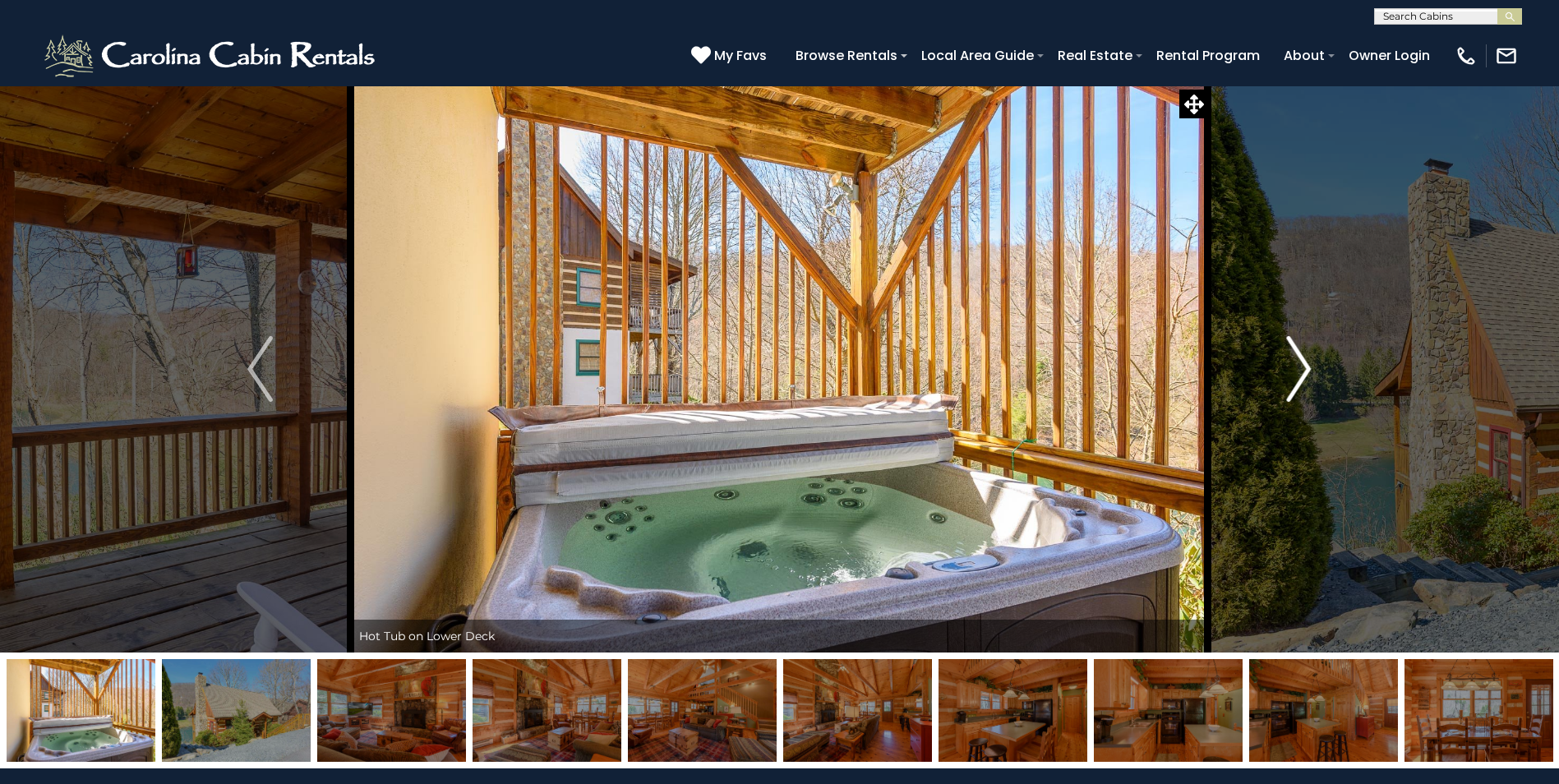
click at [1311, 362] on img "Next" at bounding box center [1298, 368] width 25 height 66
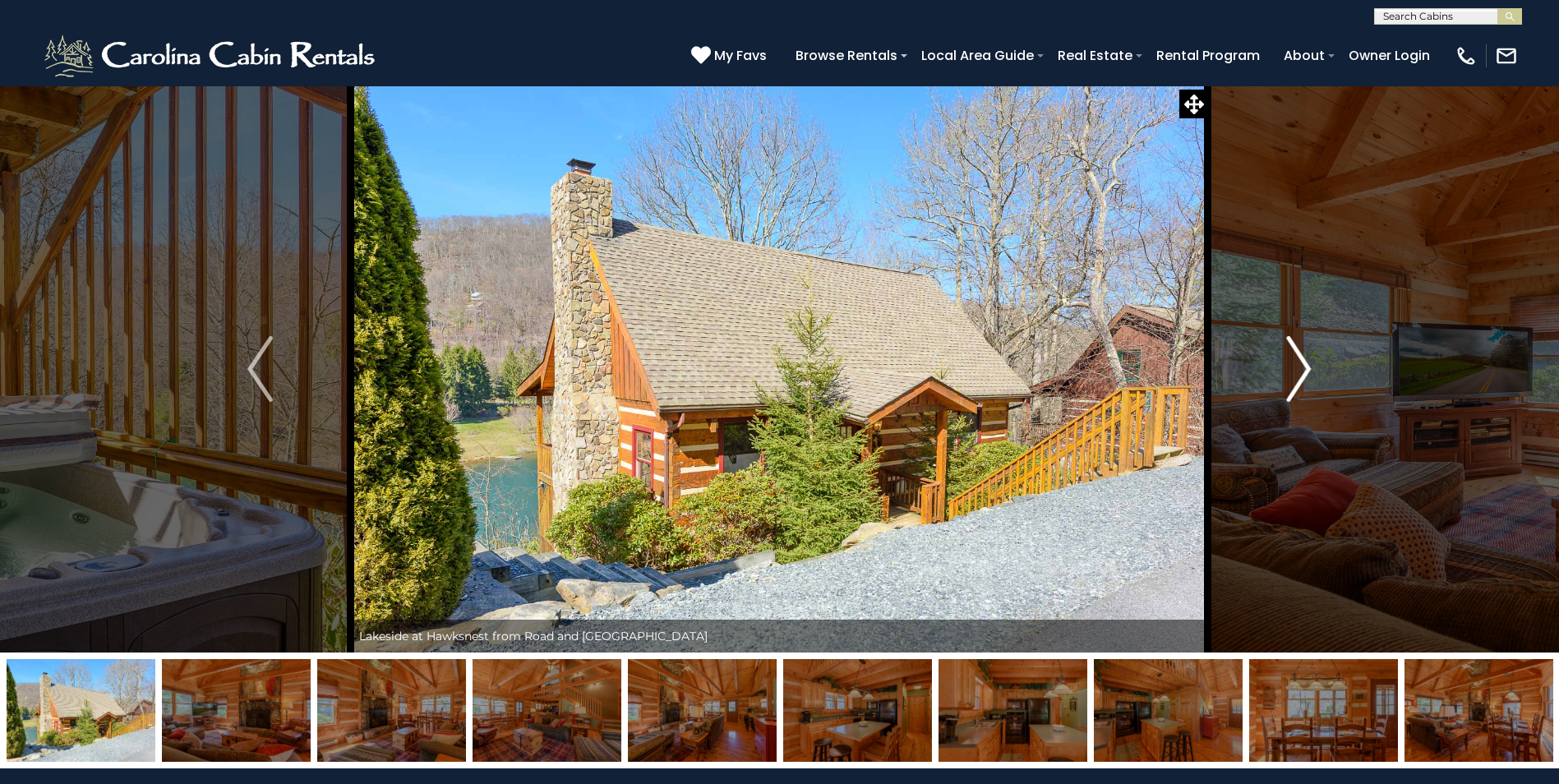
click at [1311, 362] on img "Next" at bounding box center [1298, 368] width 25 height 66
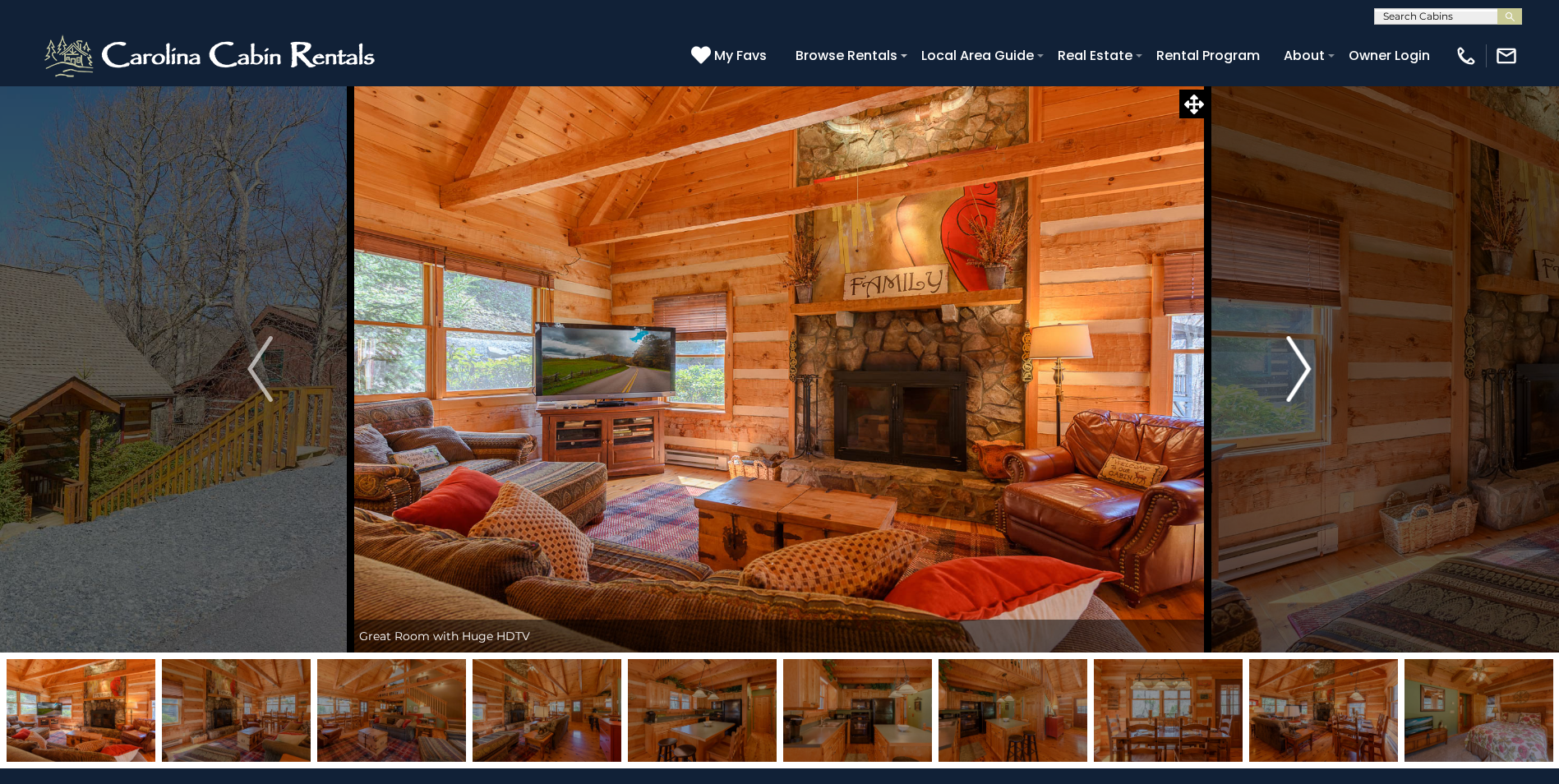
click at [1311, 362] on img "Next" at bounding box center [1298, 368] width 25 height 66
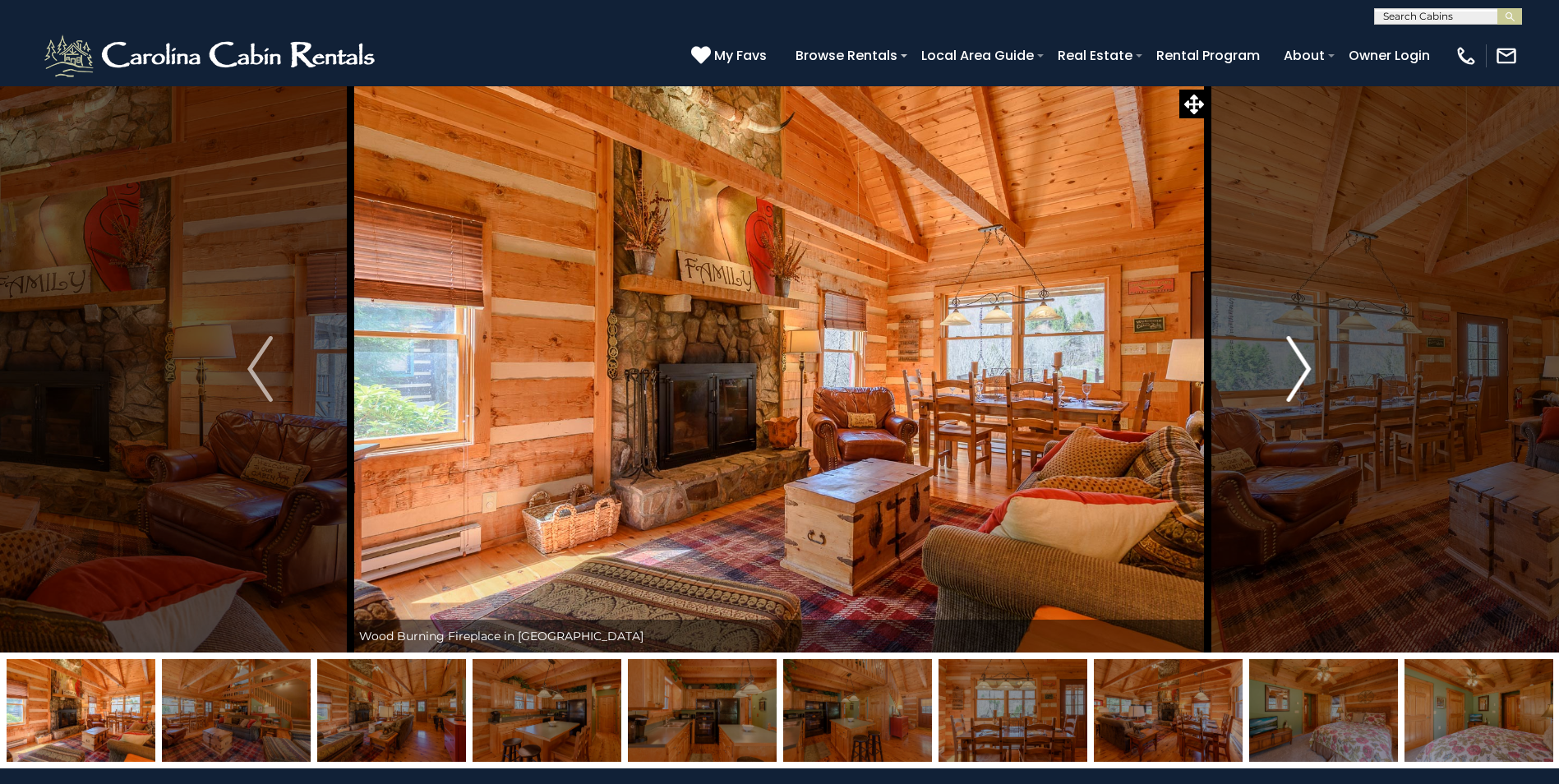
click at [1311, 362] on img "Next" at bounding box center [1298, 368] width 25 height 66
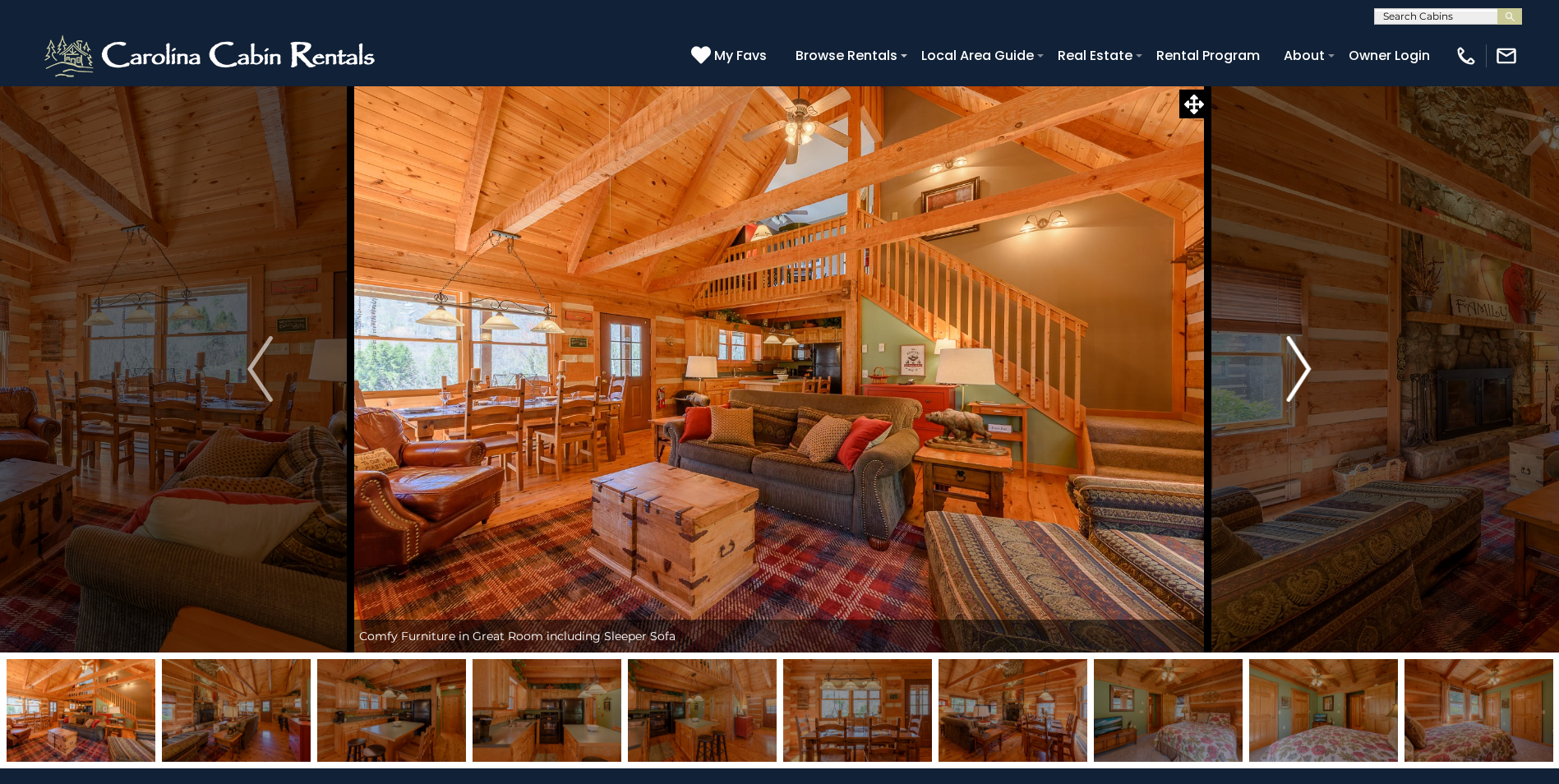
click at [1311, 362] on img "Next" at bounding box center [1298, 368] width 25 height 66
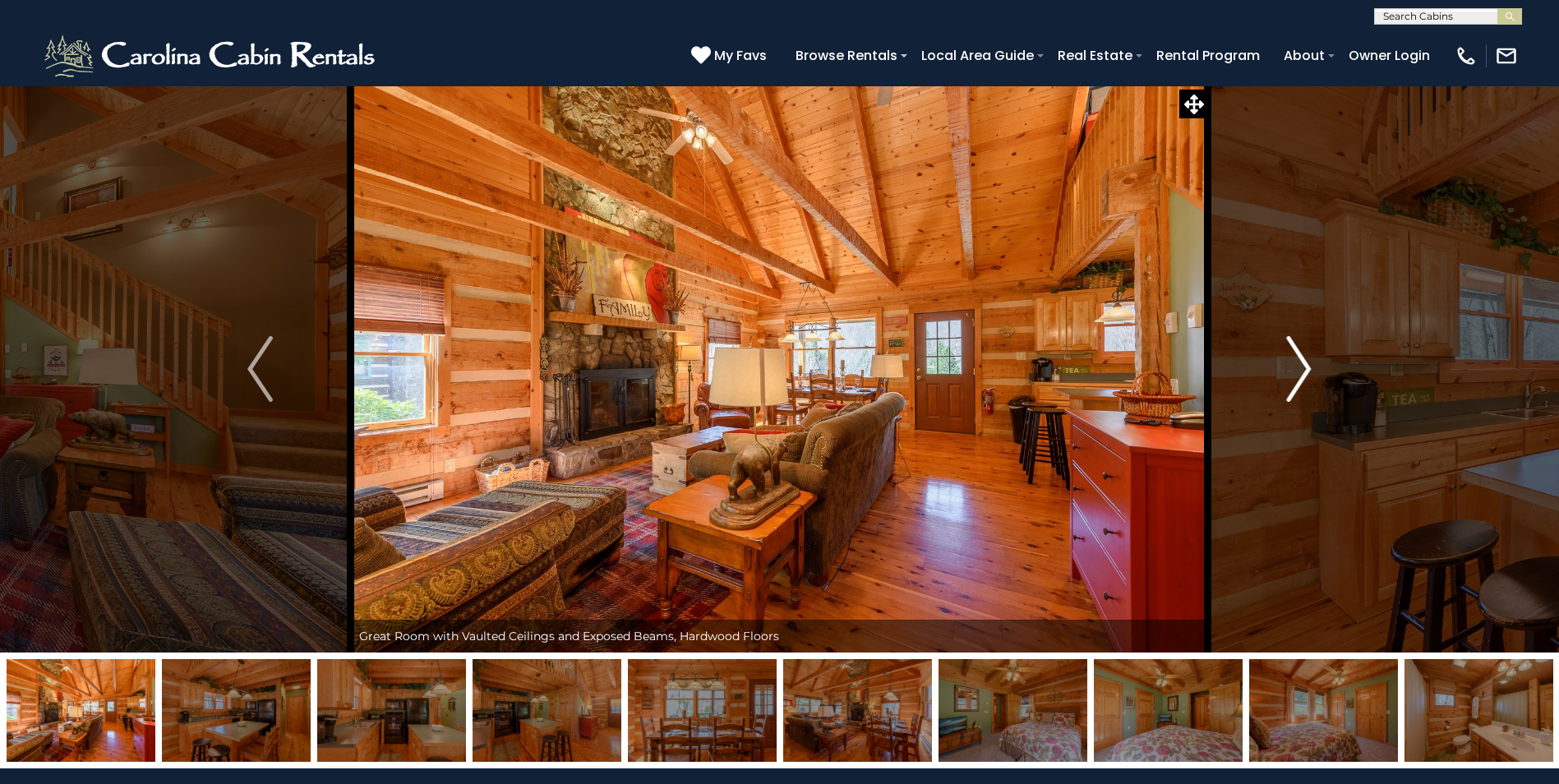
click at [1311, 362] on img "Next" at bounding box center [1298, 368] width 25 height 66
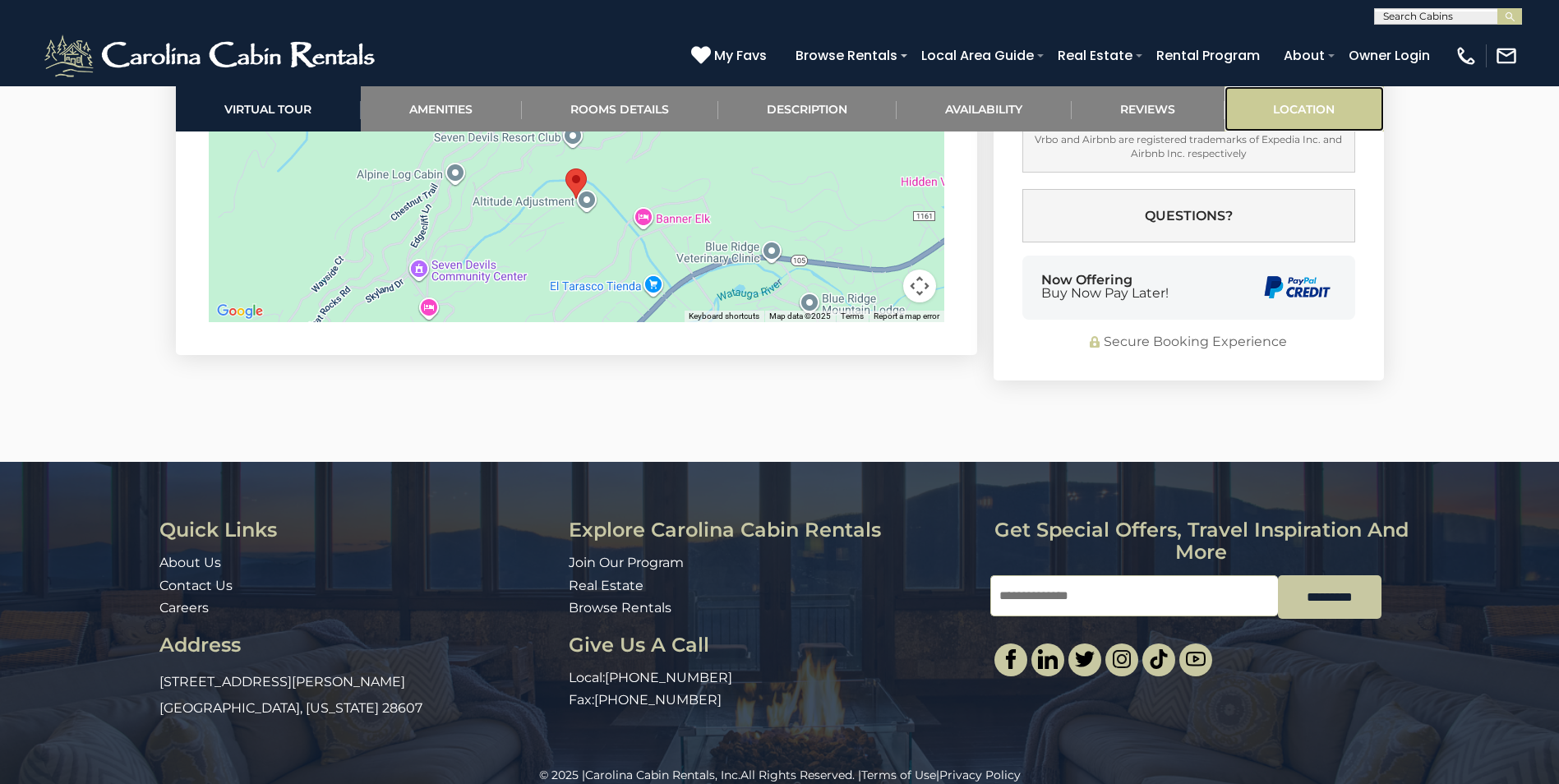
click at [1288, 115] on link "Location" at bounding box center [1303, 109] width 159 height 45
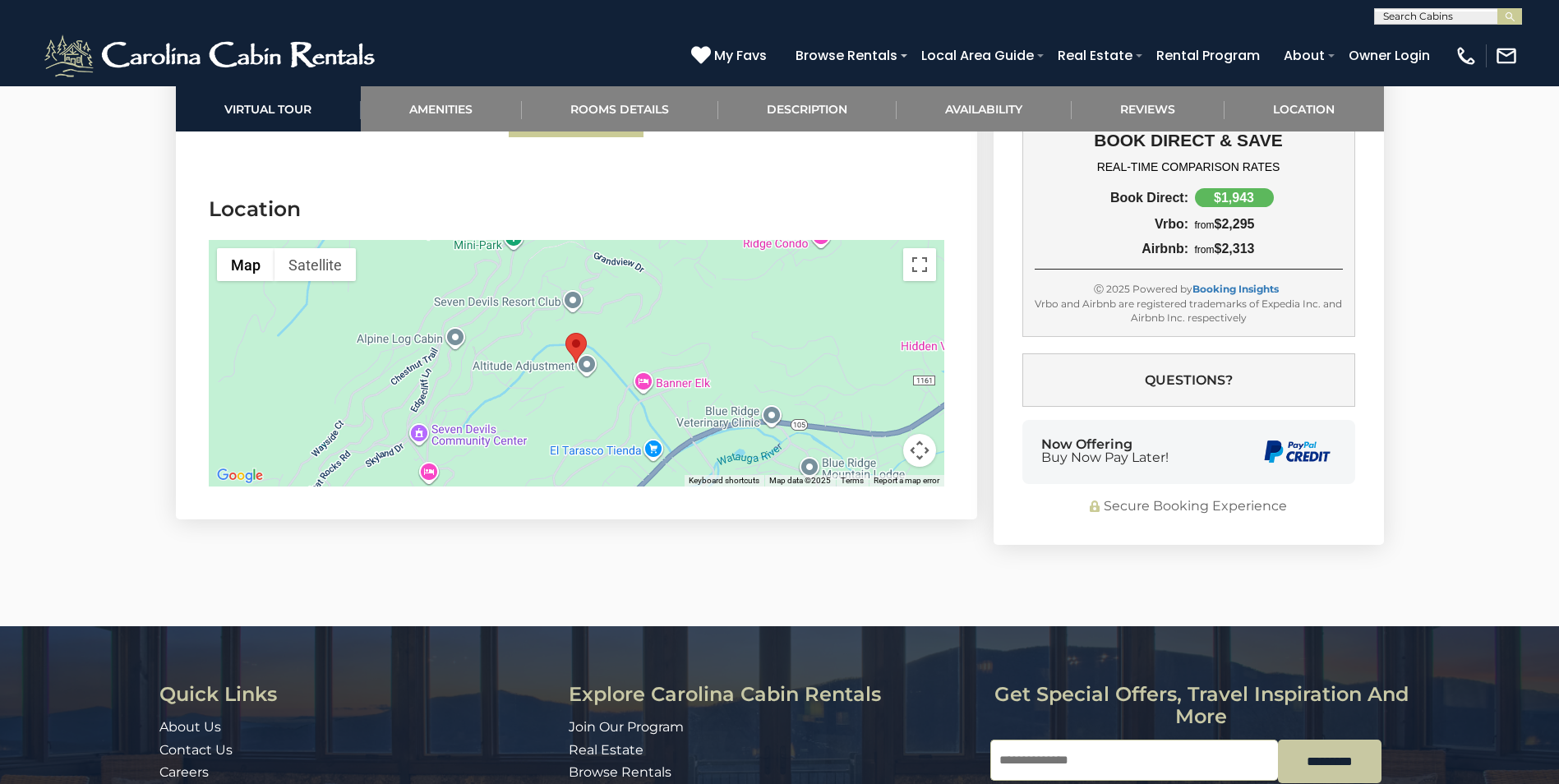
click at [573, 333] on img "Lakeside at Hawksnest" at bounding box center [576, 348] width 22 height 31
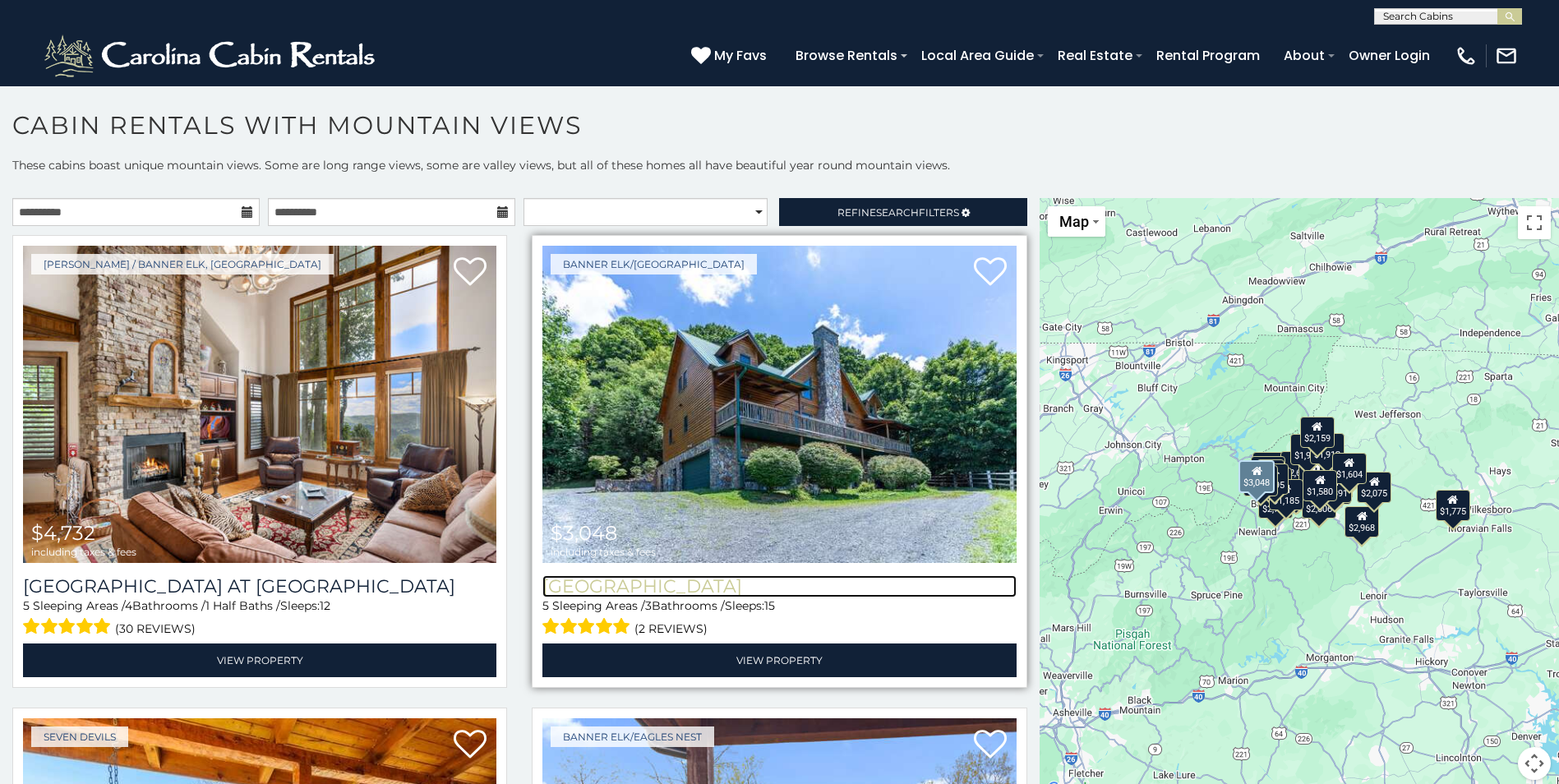
click at [706, 575] on h3 "[GEOGRAPHIC_DATA]" at bounding box center [779, 586] width 473 height 22
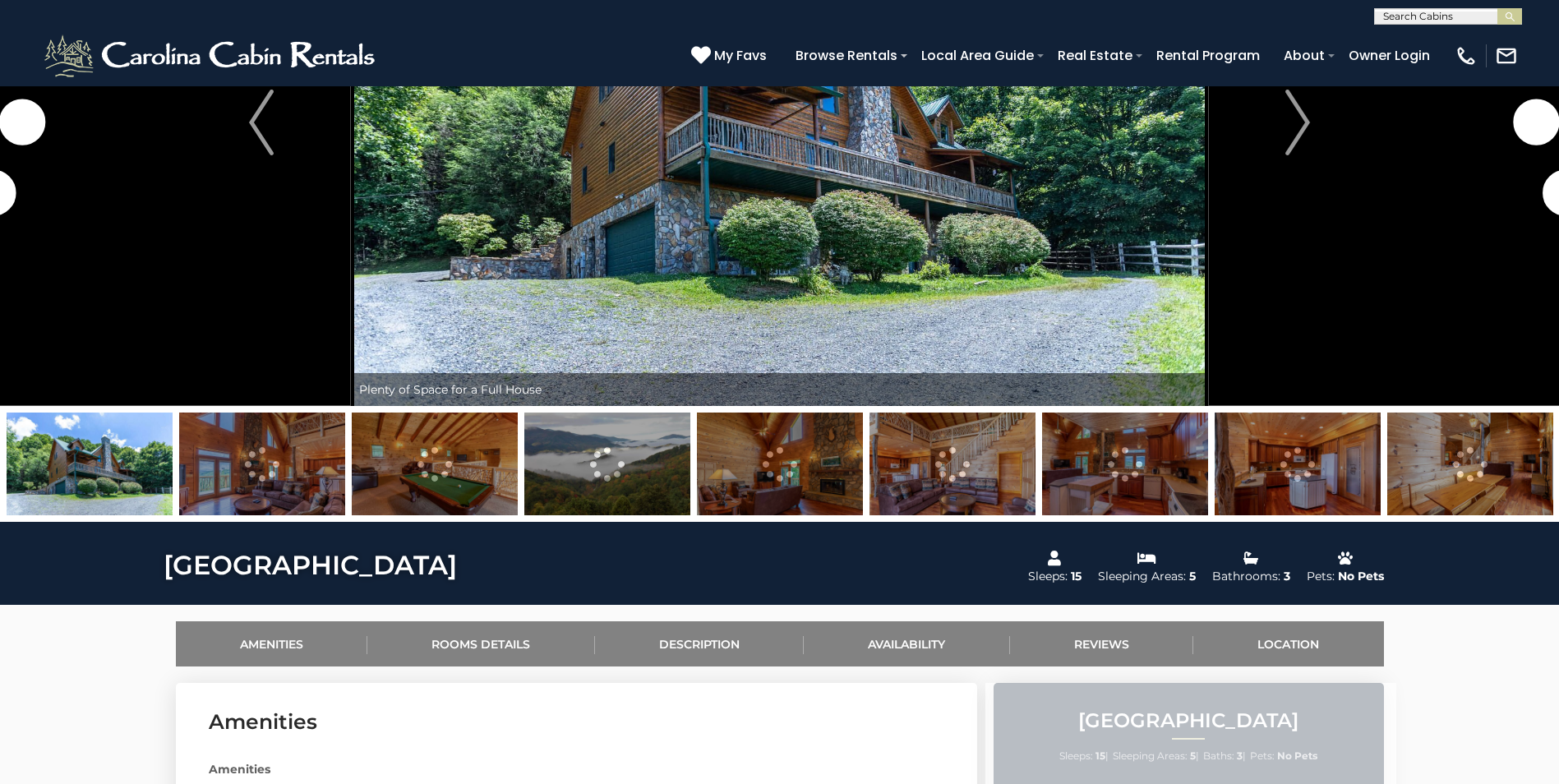
scroll to position [329, 0]
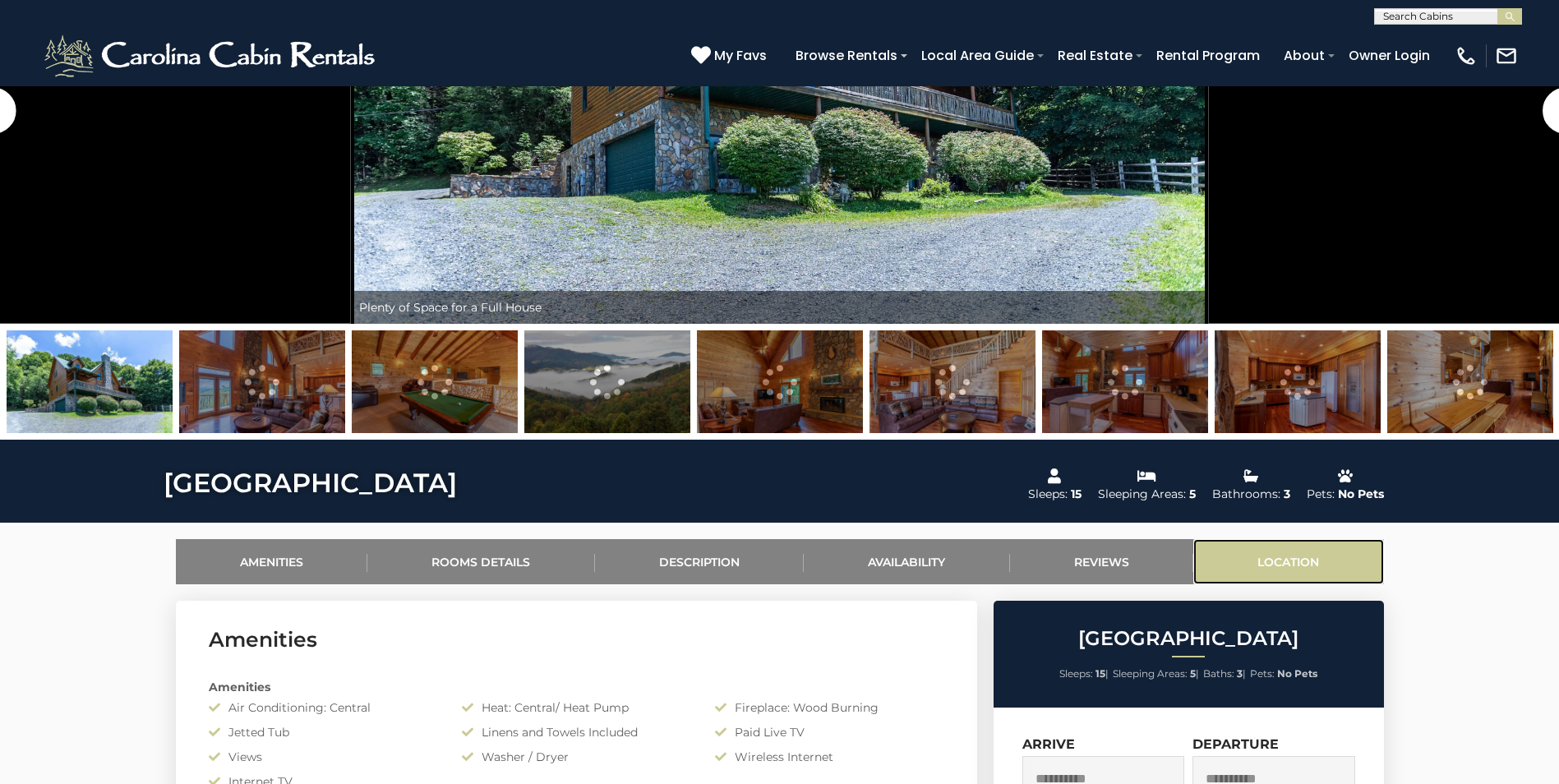
click at [1286, 564] on link "Location" at bounding box center [1288, 562] width 191 height 45
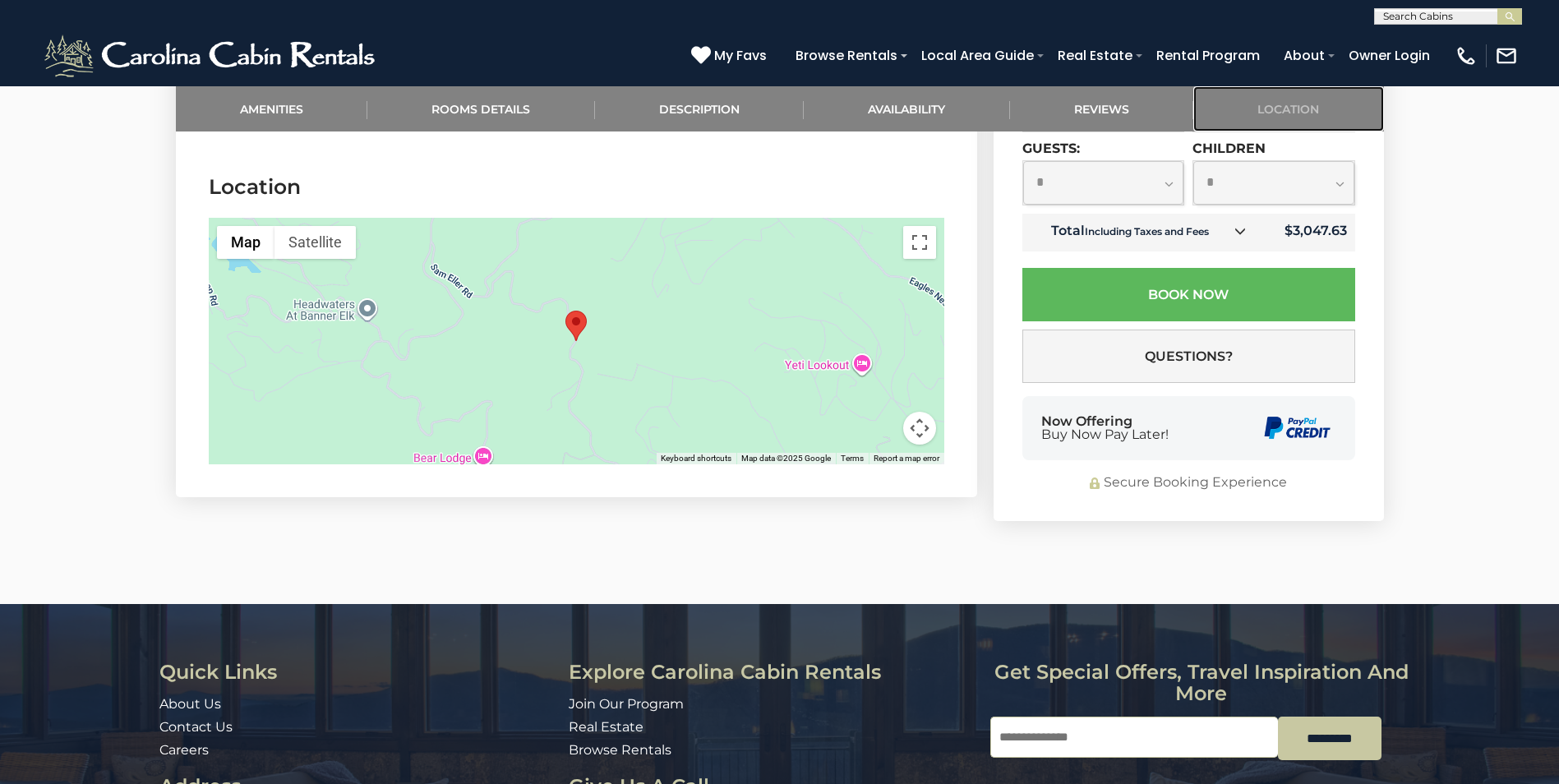
scroll to position [3662, 0]
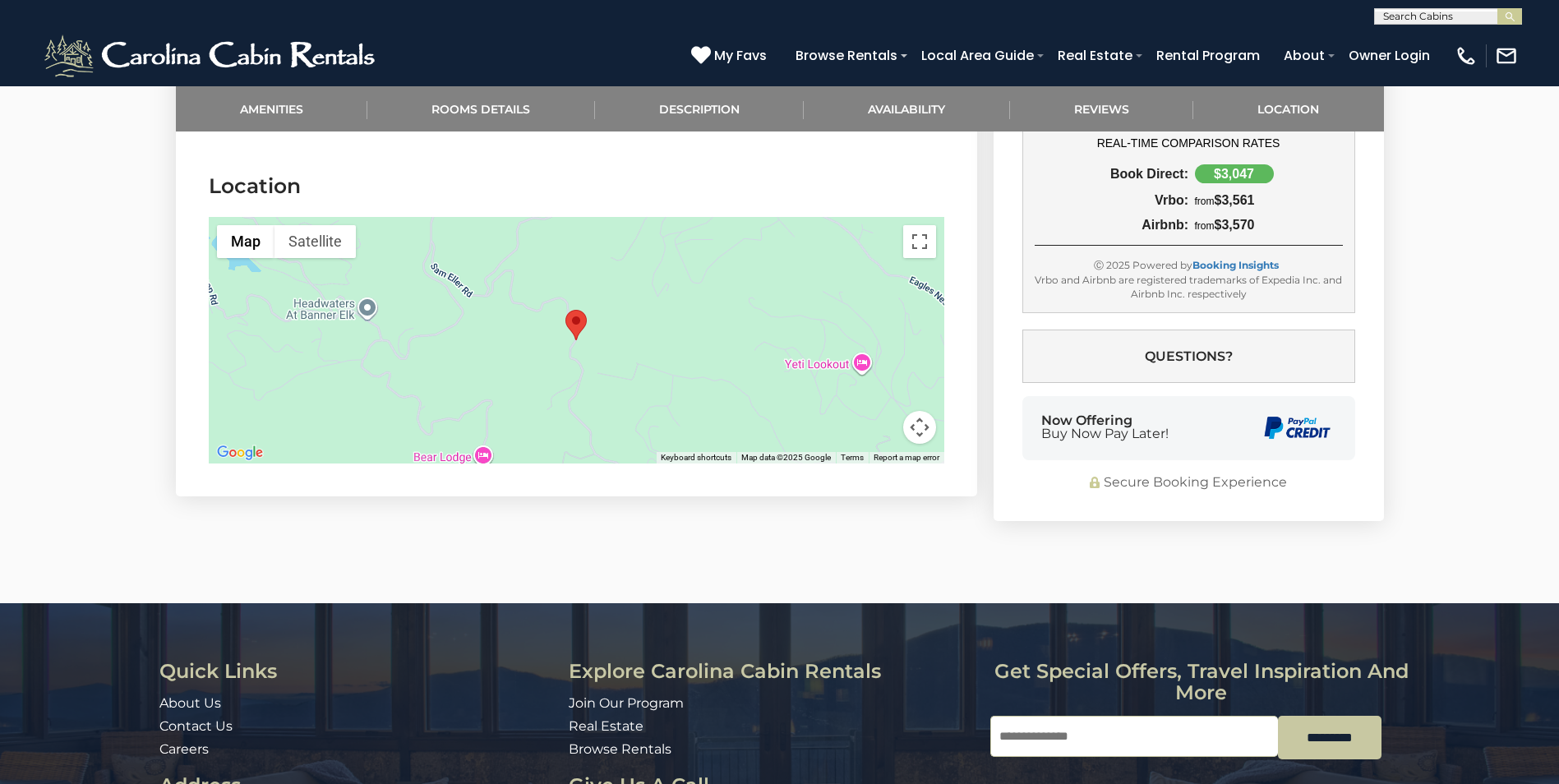
click at [579, 310] on img "Sunset View Lodge" at bounding box center [576, 325] width 22 height 31
click at [574, 310] on img "Sunset View Lodge" at bounding box center [576, 325] width 22 height 31
click at [933, 234] on div at bounding box center [576, 341] width 735 height 247
click at [910, 225] on button "Toggle fullscreen view" at bounding box center [919, 241] width 33 height 33
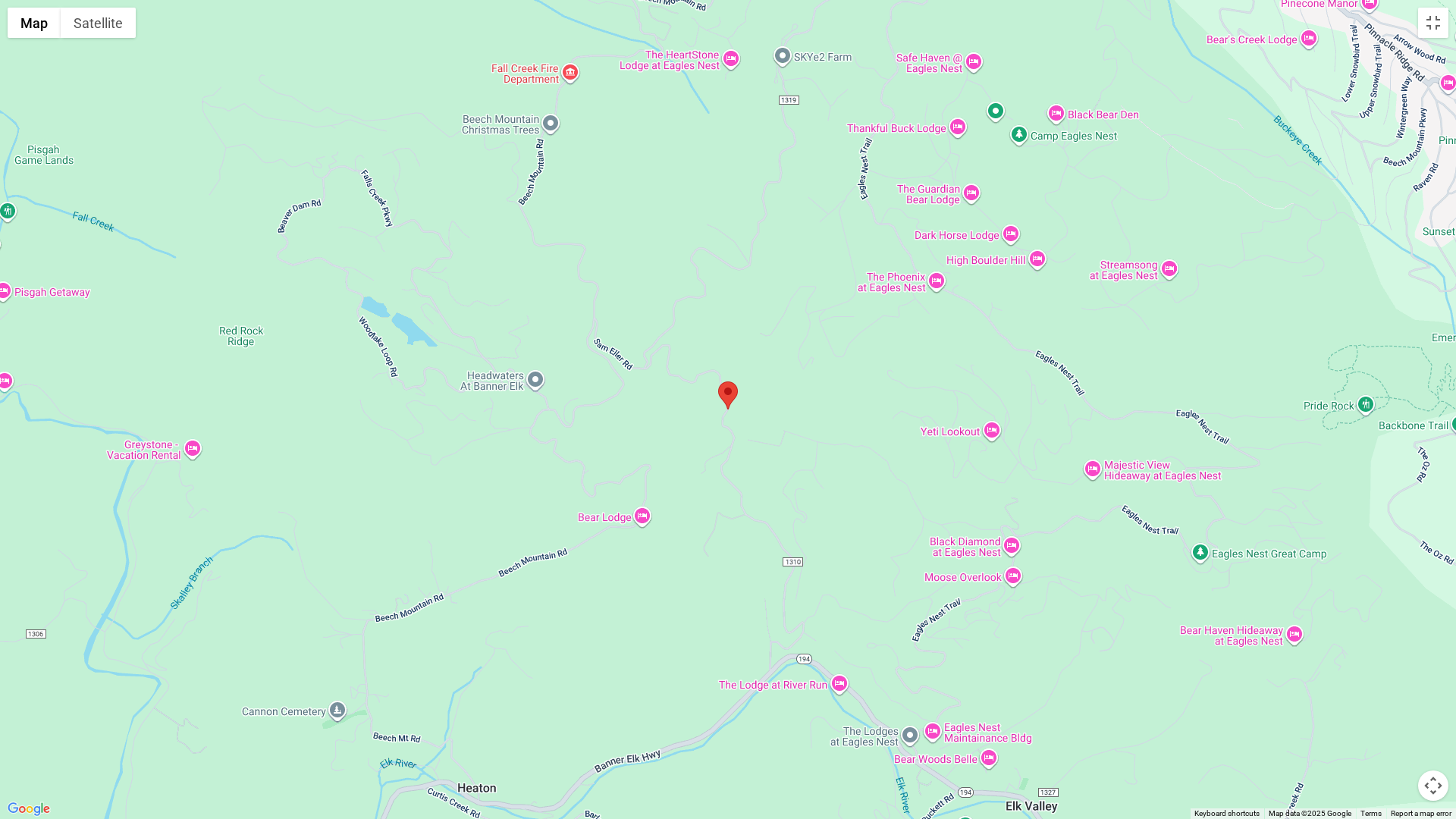
drag, startPoint x: 656, startPoint y: 273, endPoint x: 635, endPoint y: 417, distance: 145.5
click at [634, 410] on div at bounding box center [728, 410] width 1456 height 819
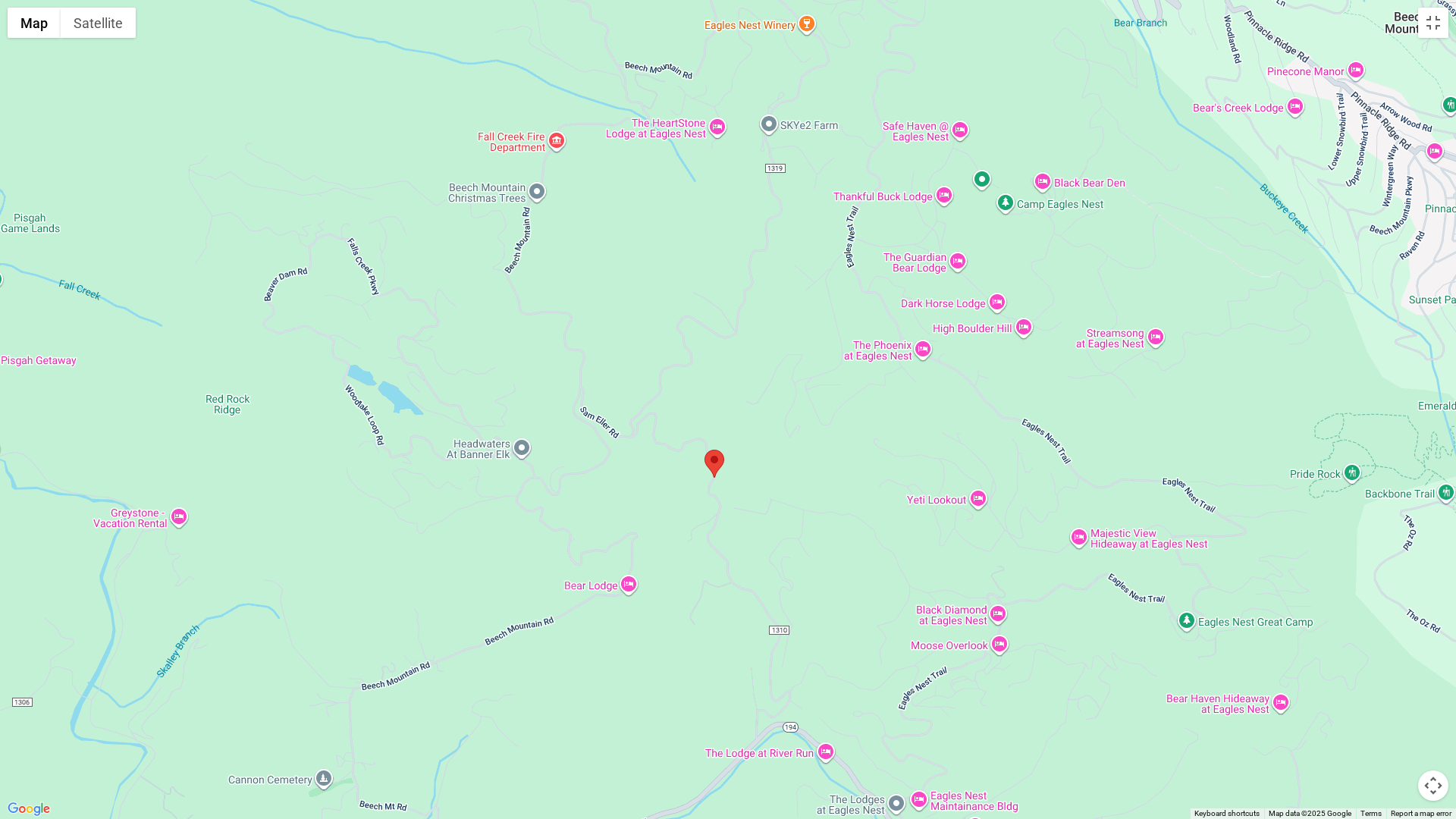
drag, startPoint x: 663, startPoint y: 368, endPoint x: 649, endPoint y: 436, distance: 69.4
click at [649, 436] on div at bounding box center [728, 410] width 1456 height 819
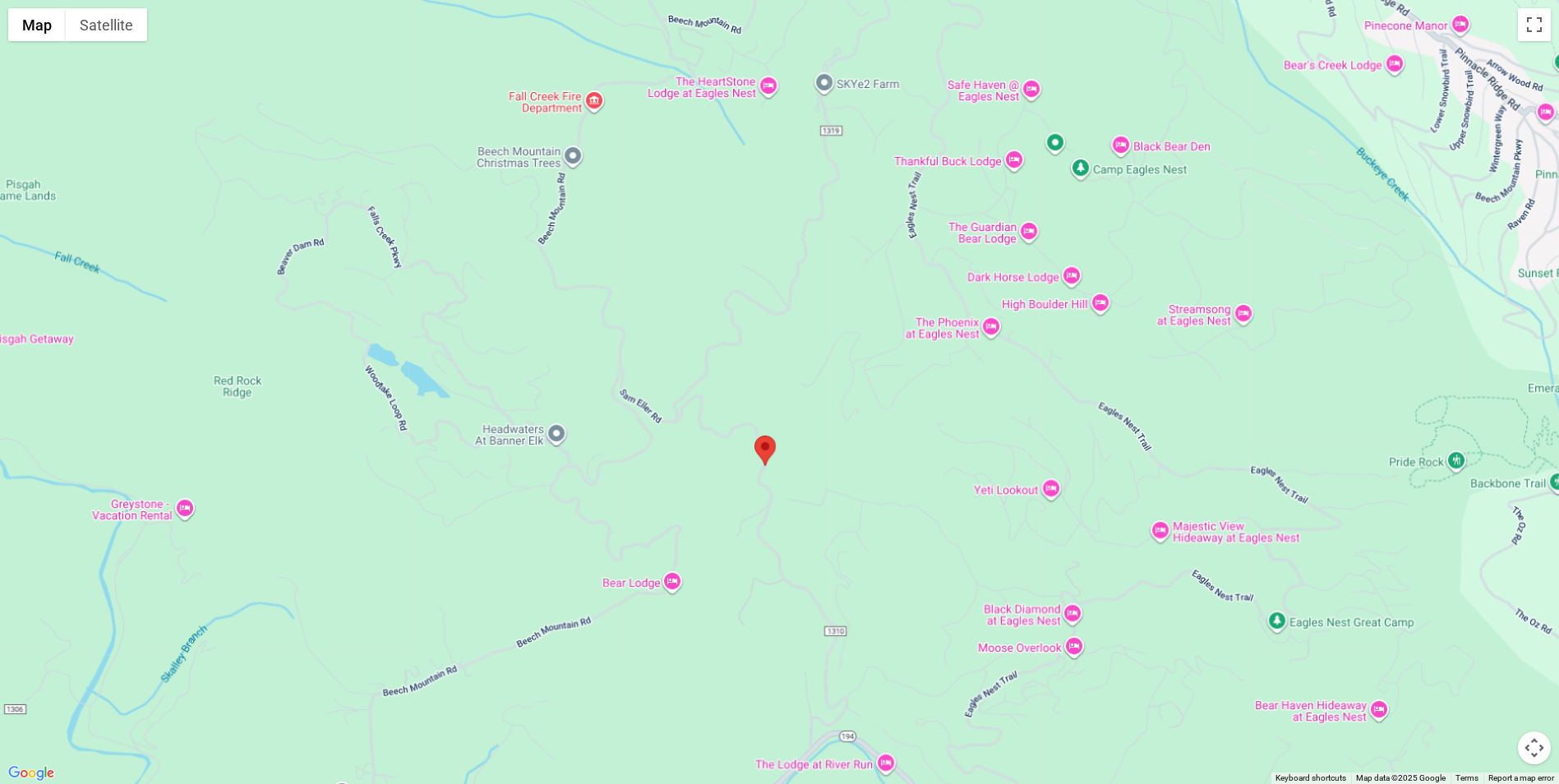
scroll to position [0, 0]
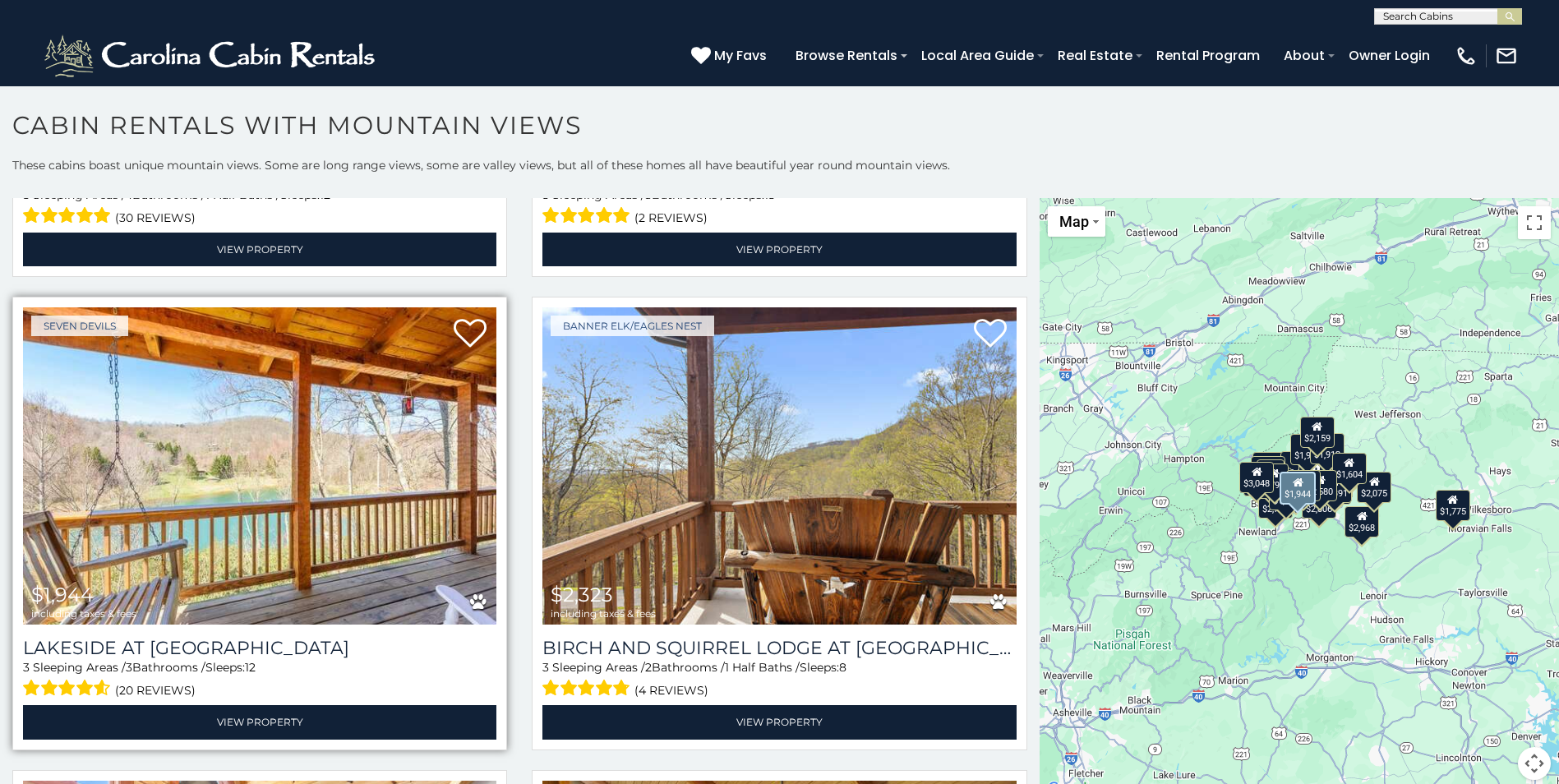
scroll to position [493, 0]
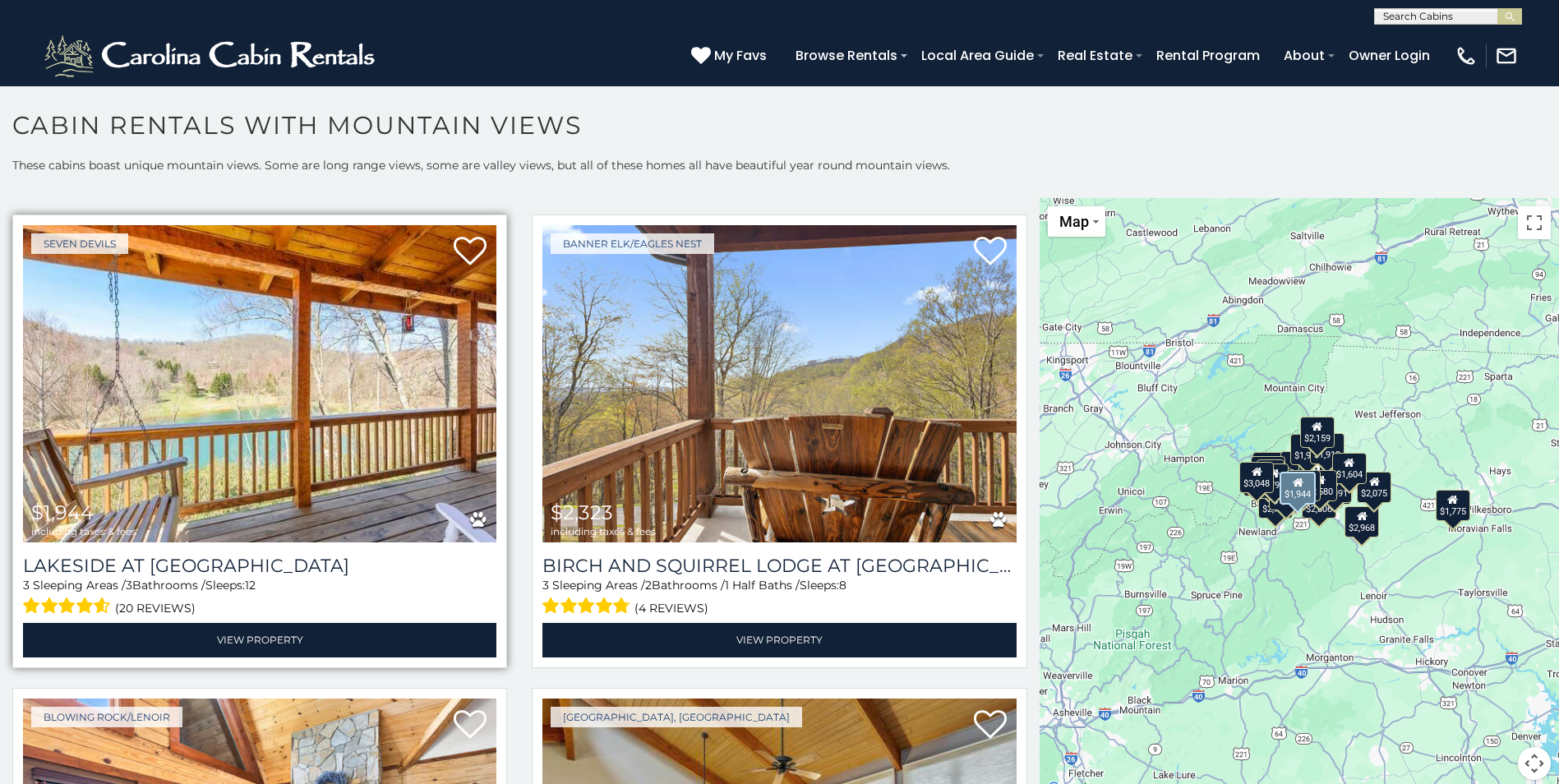
click at [310, 382] on img at bounding box center [259, 383] width 473 height 317
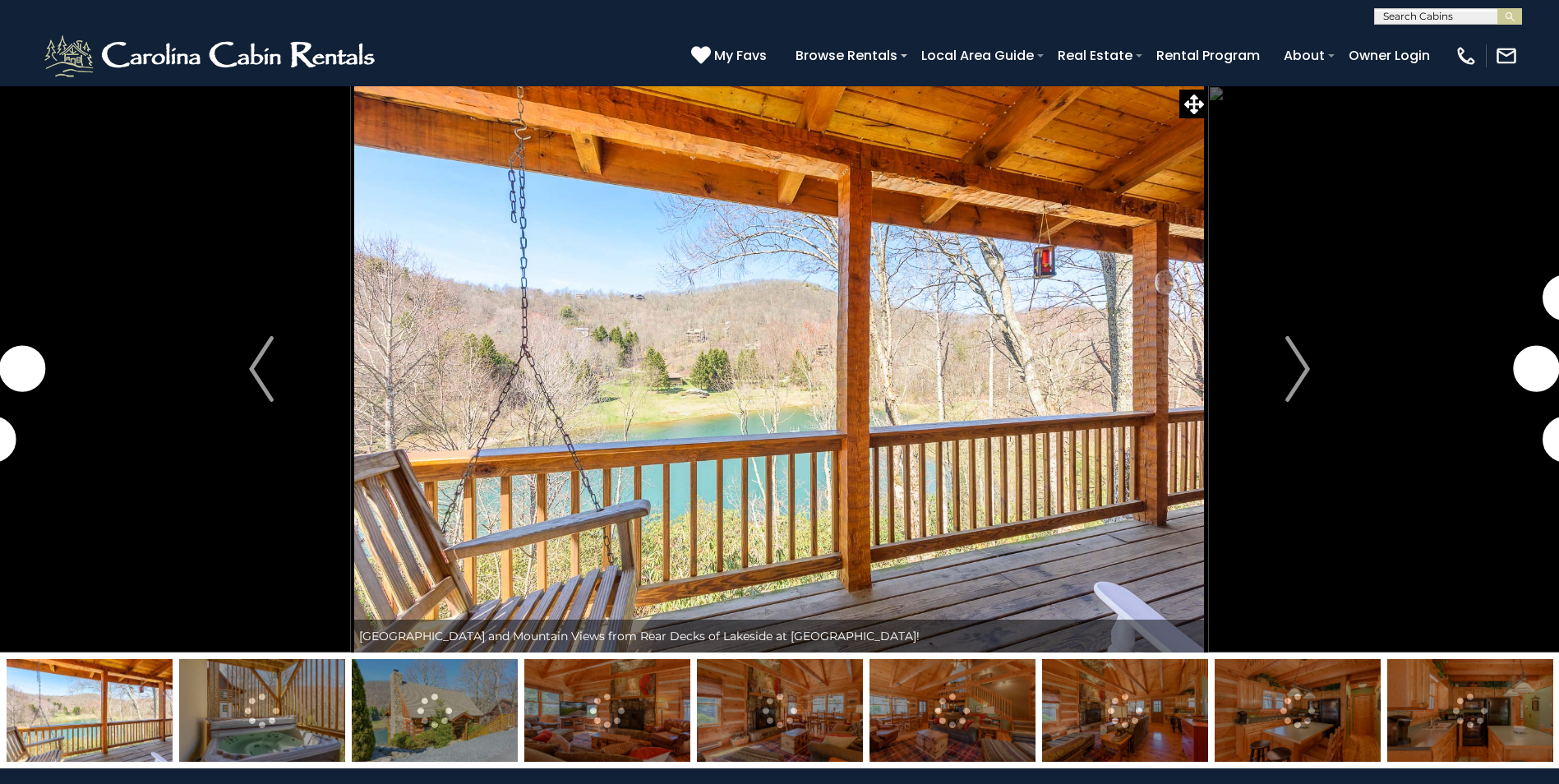
scroll to position [411, 0]
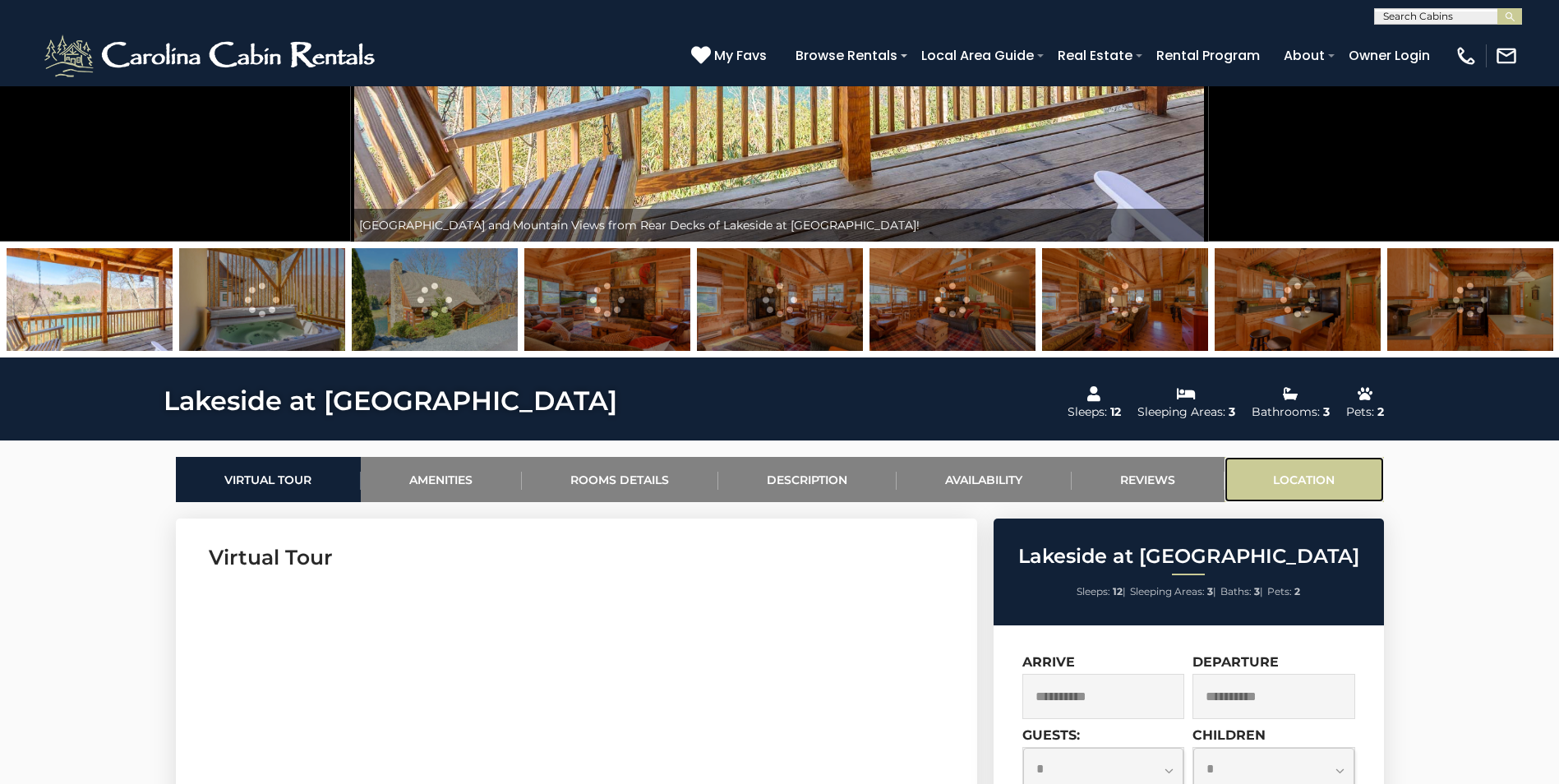
click at [1307, 486] on link "Location" at bounding box center [1303, 479] width 159 height 45
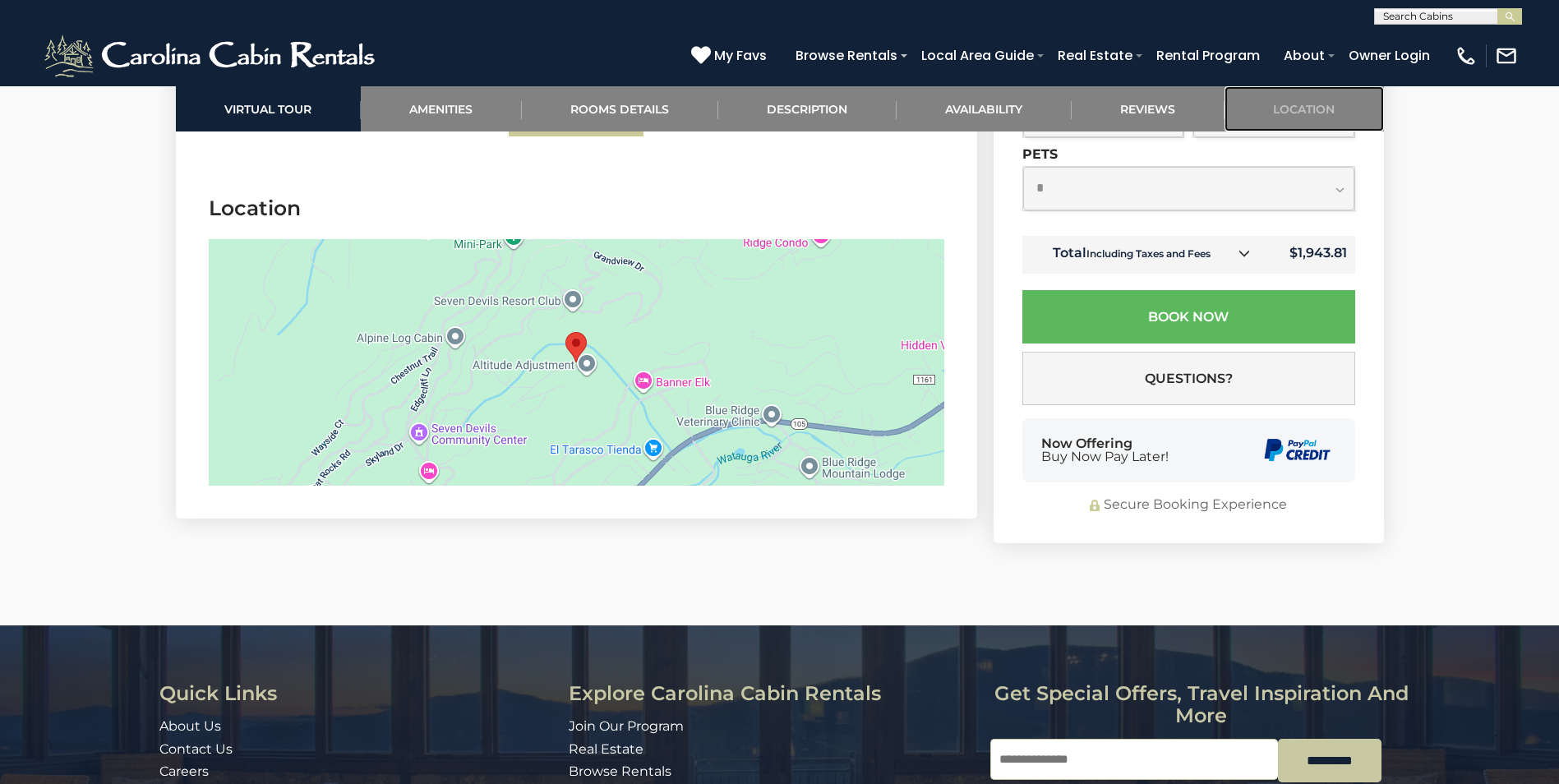
scroll to position [4931, 0]
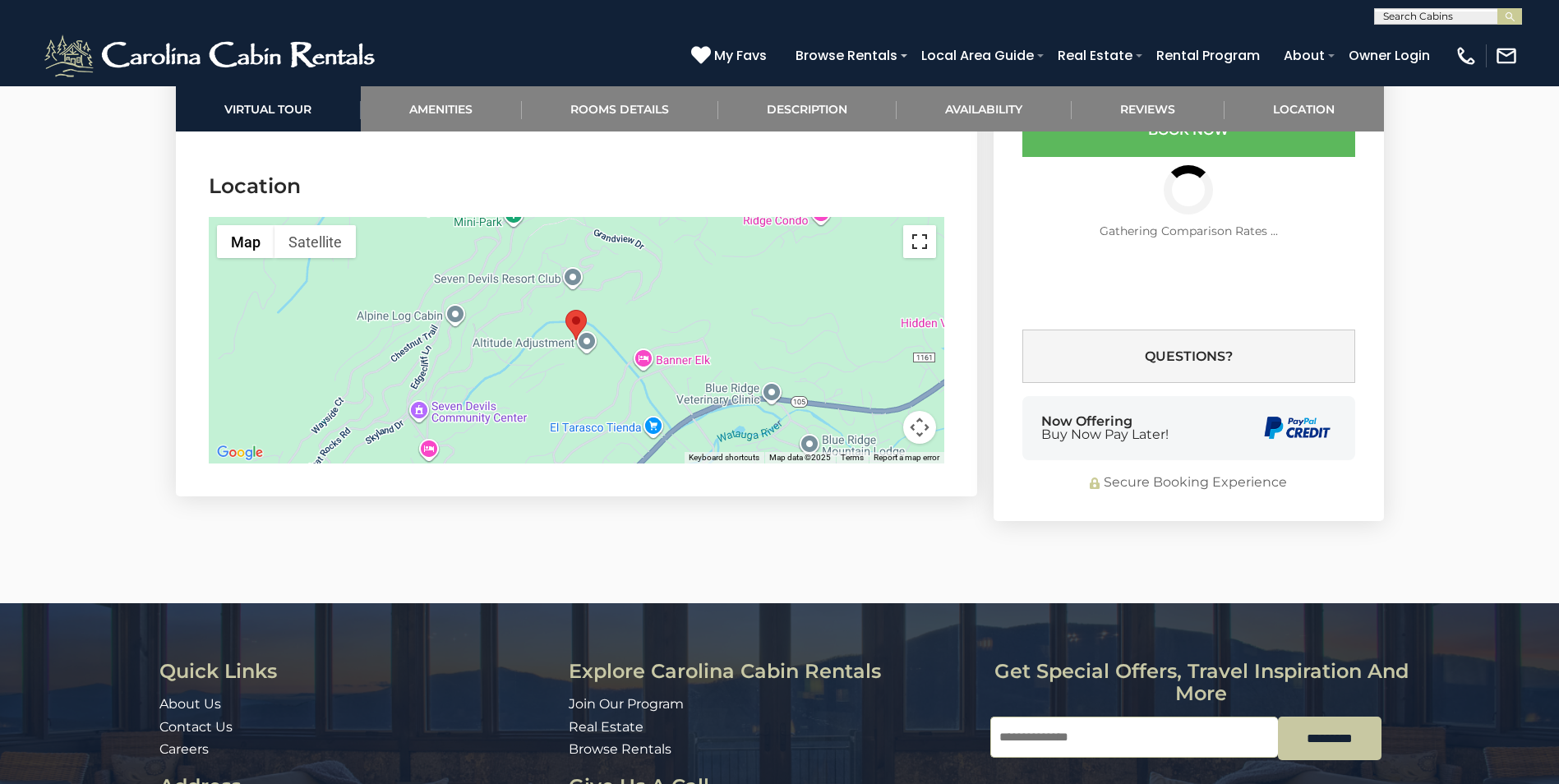
click at [930, 225] on button "Toggle fullscreen view" at bounding box center [919, 241] width 33 height 33
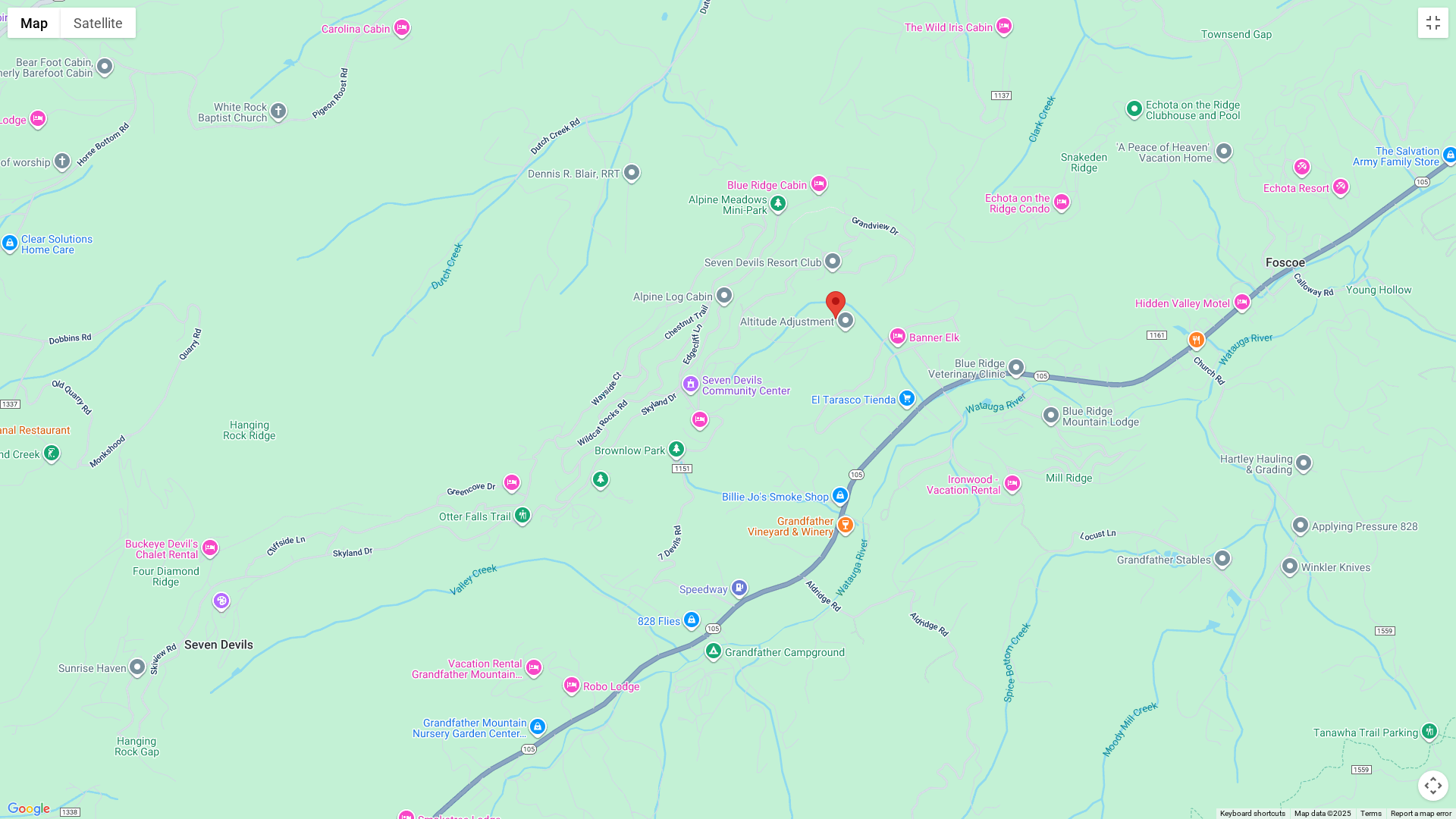
drag, startPoint x: 635, startPoint y: 472, endPoint x: 745, endPoint y: 381, distance: 142.8
click at [745, 381] on div at bounding box center [728, 410] width 1456 height 819
click at [1431, 25] on button "Toggle fullscreen view" at bounding box center [1432, 22] width 30 height 30
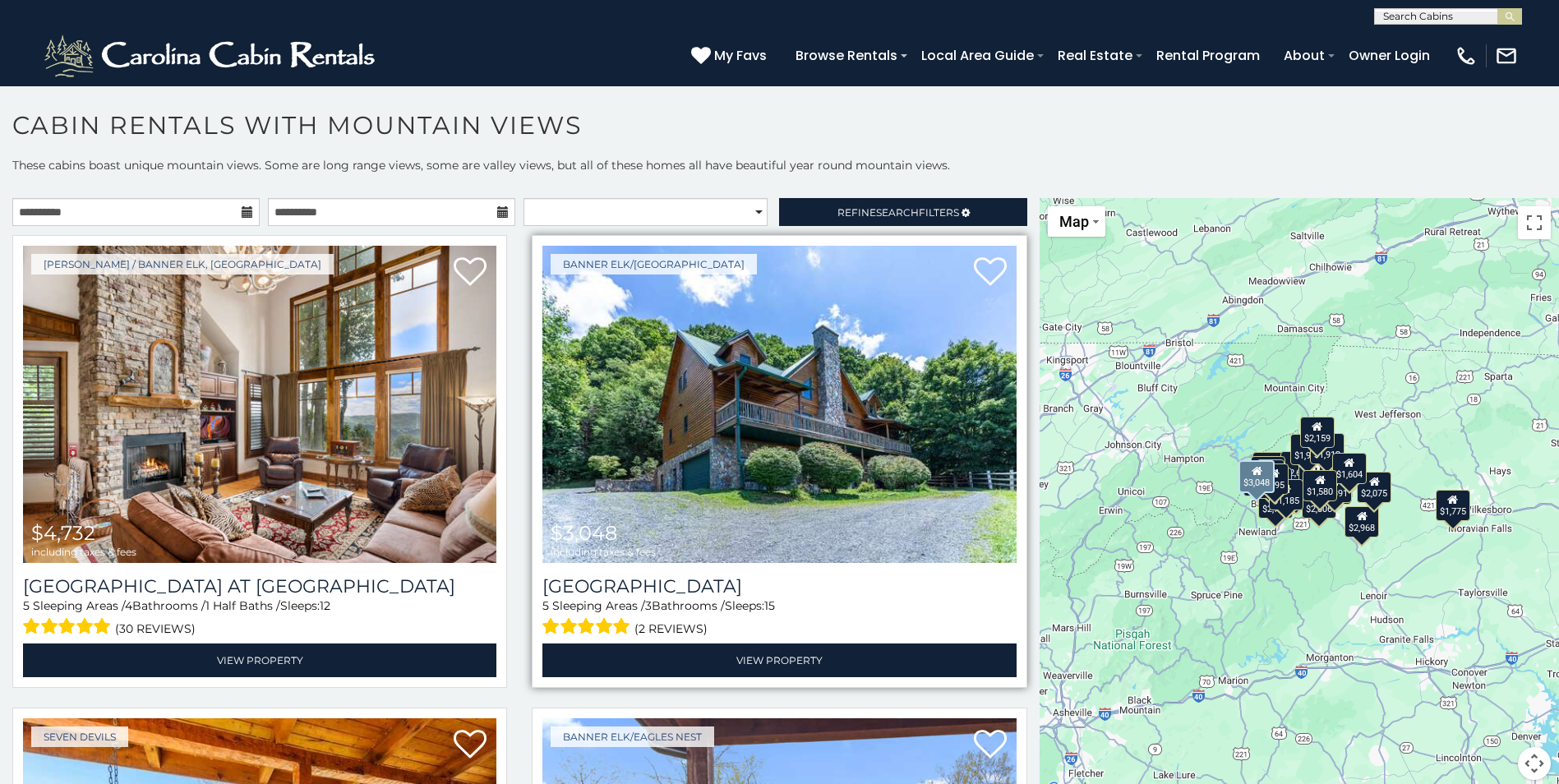
click at [759, 451] on img at bounding box center [779, 404] width 473 height 317
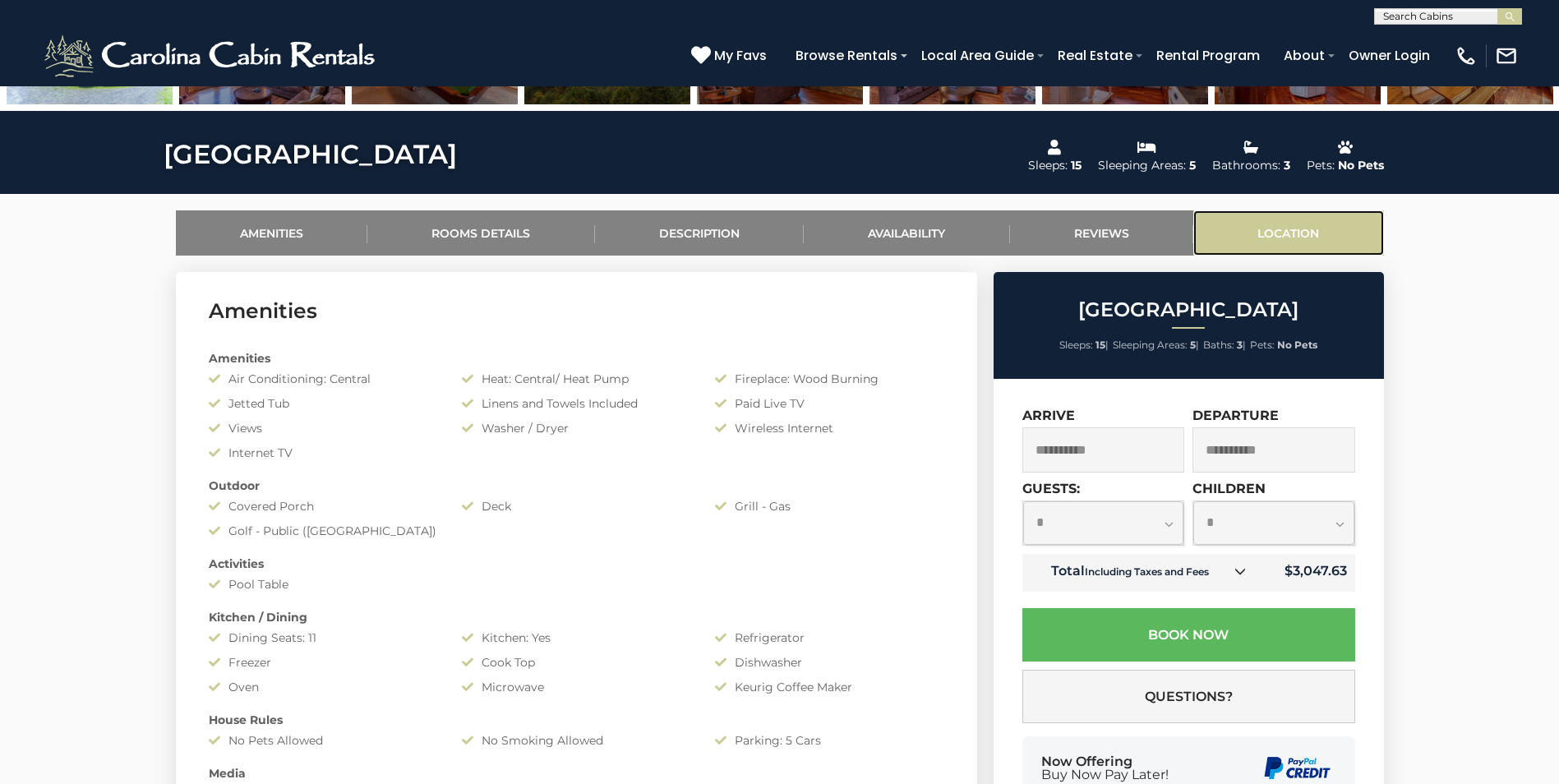
click at [1282, 227] on link "Location" at bounding box center [1288, 233] width 191 height 45
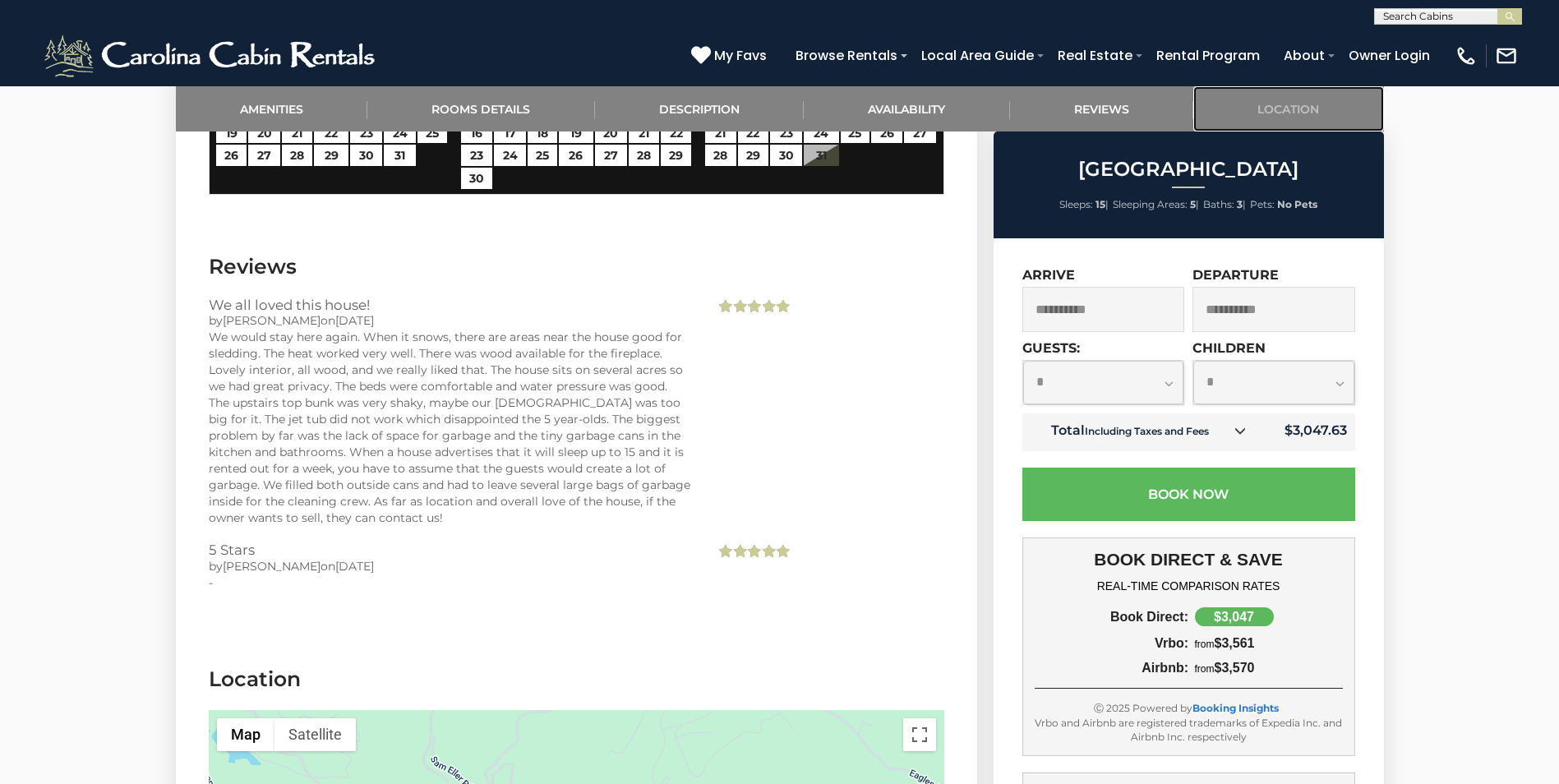
scroll to position [3415, 0]
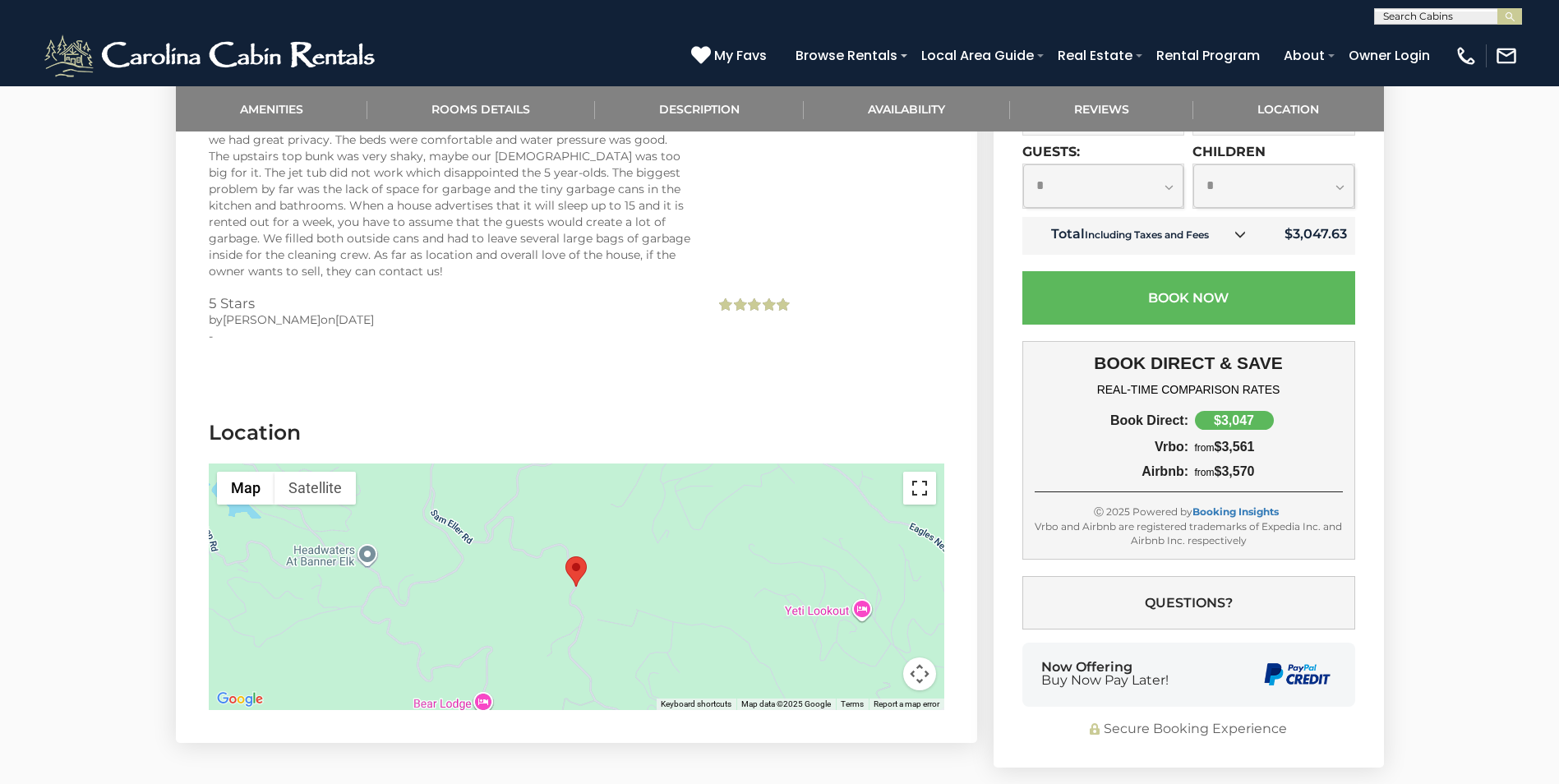
click at [916, 471] on button "Toggle fullscreen view" at bounding box center [919, 487] width 33 height 33
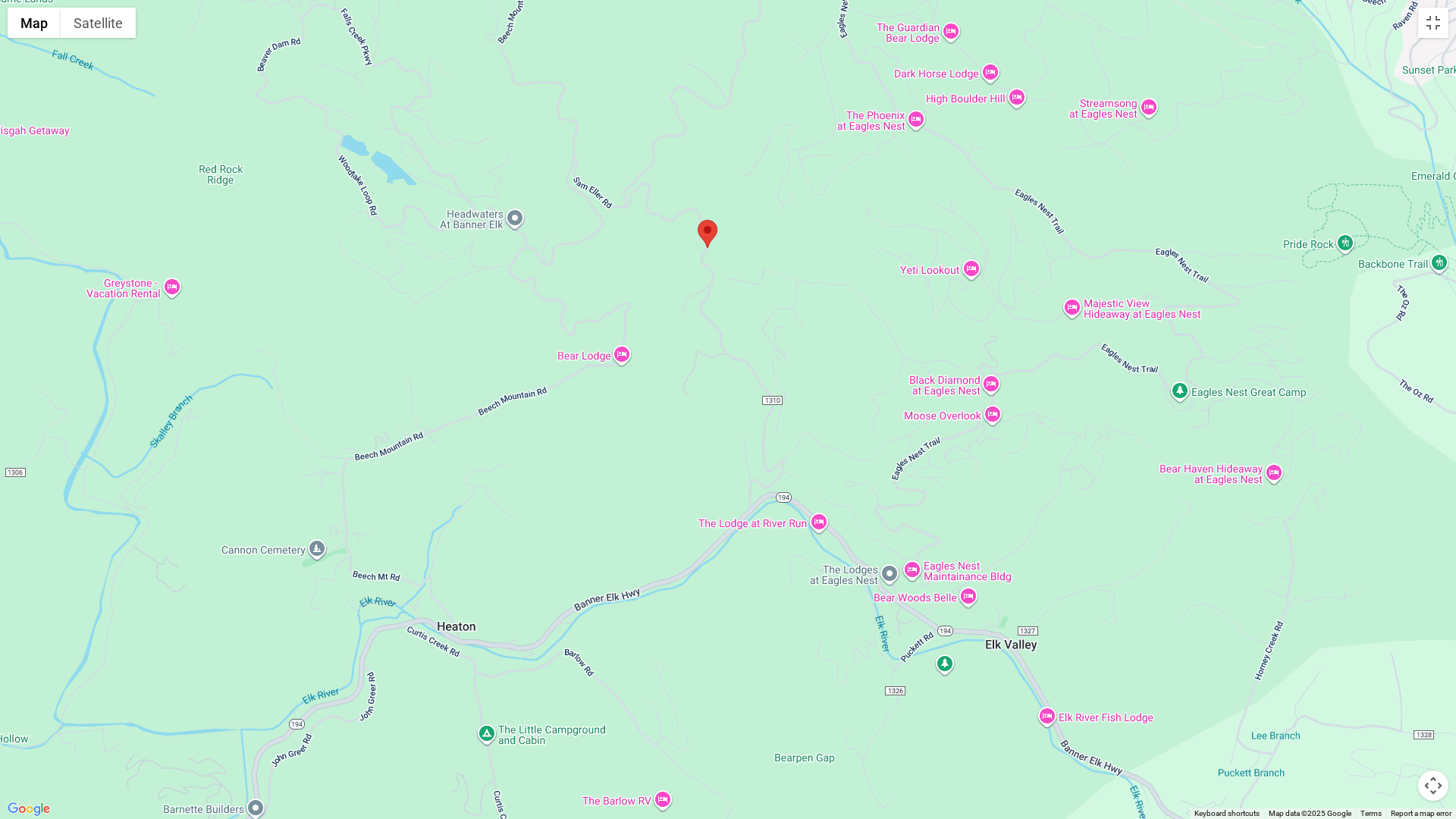
drag, startPoint x: 693, startPoint y: 539, endPoint x: 669, endPoint y: 371, distance: 169.7
click at [671, 377] on div at bounding box center [728, 410] width 1456 height 819
click at [709, 247] on div at bounding box center [728, 410] width 1456 height 819
click at [105, 24] on button "Satellite" at bounding box center [98, 22] width 75 height 30
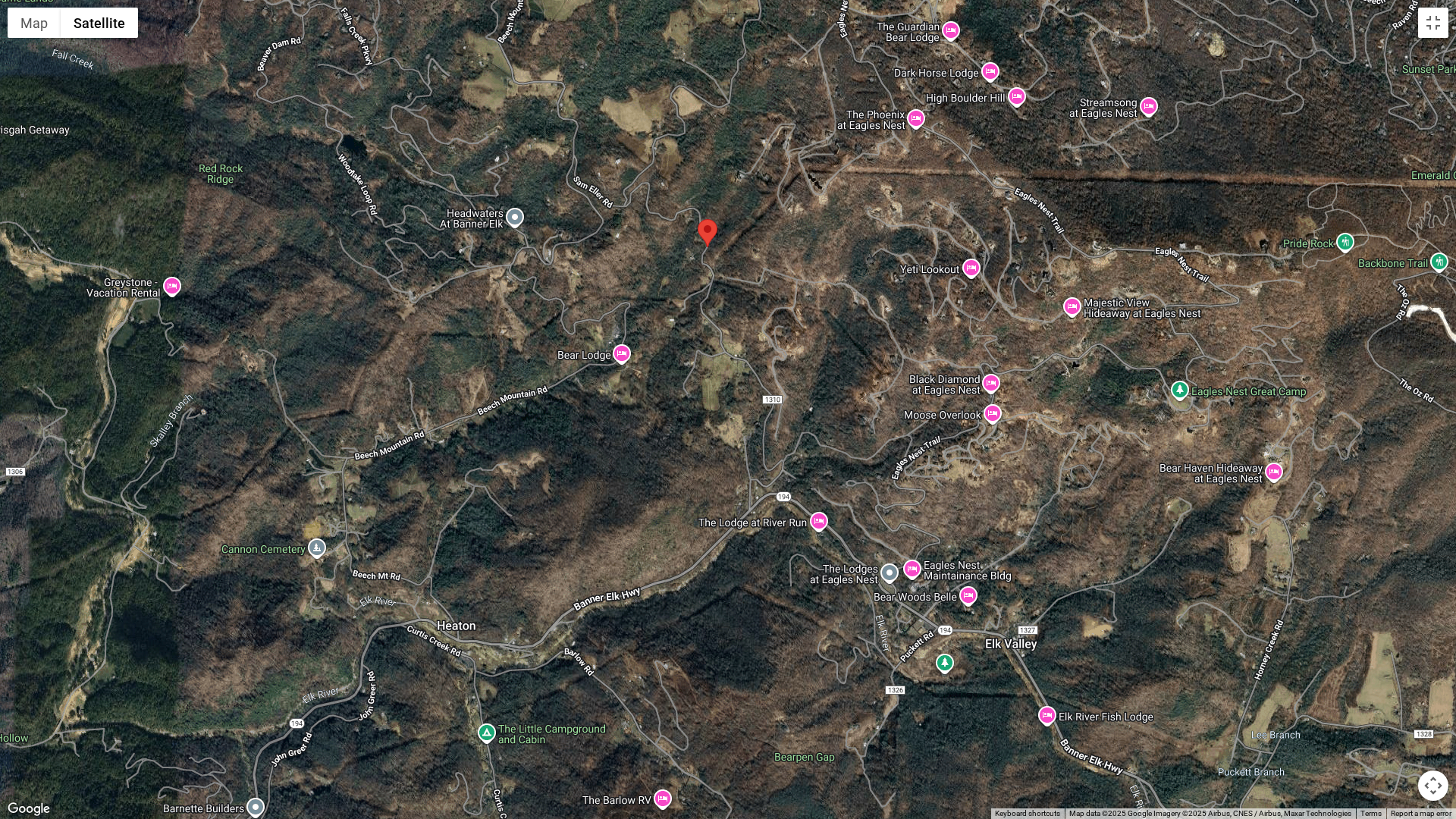
click at [701, 226] on img "Sunset View Lodge" at bounding box center [707, 233] width 20 height 28
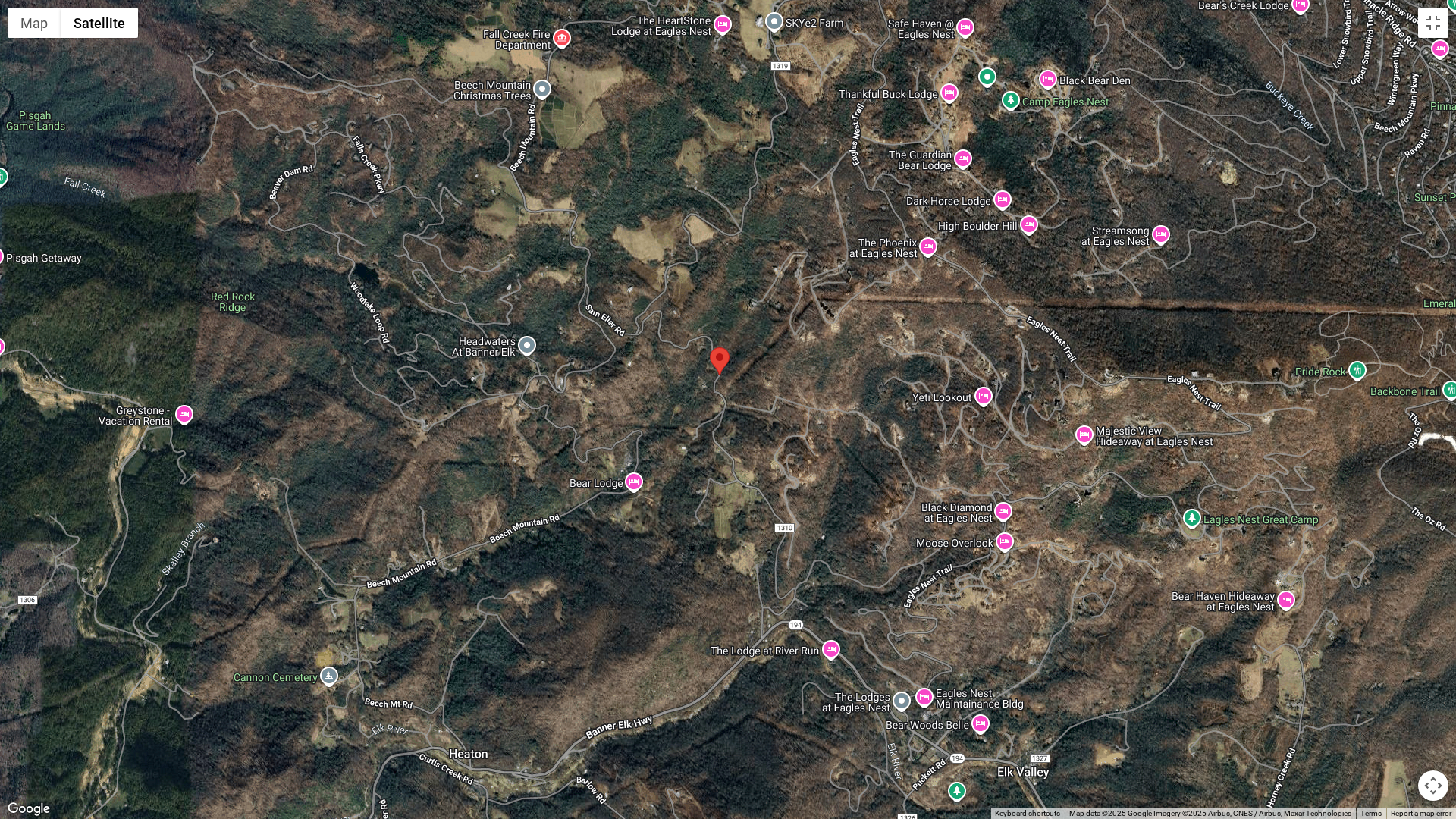
drag, startPoint x: 739, startPoint y: 326, endPoint x: 751, endPoint y: 456, distance: 130.6
click at [751, 456] on div at bounding box center [728, 410] width 1456 height 819
click at [1428, 22] on button "Toggle fullscreen view" at bounding box center [1432, 22] width 30 height 30
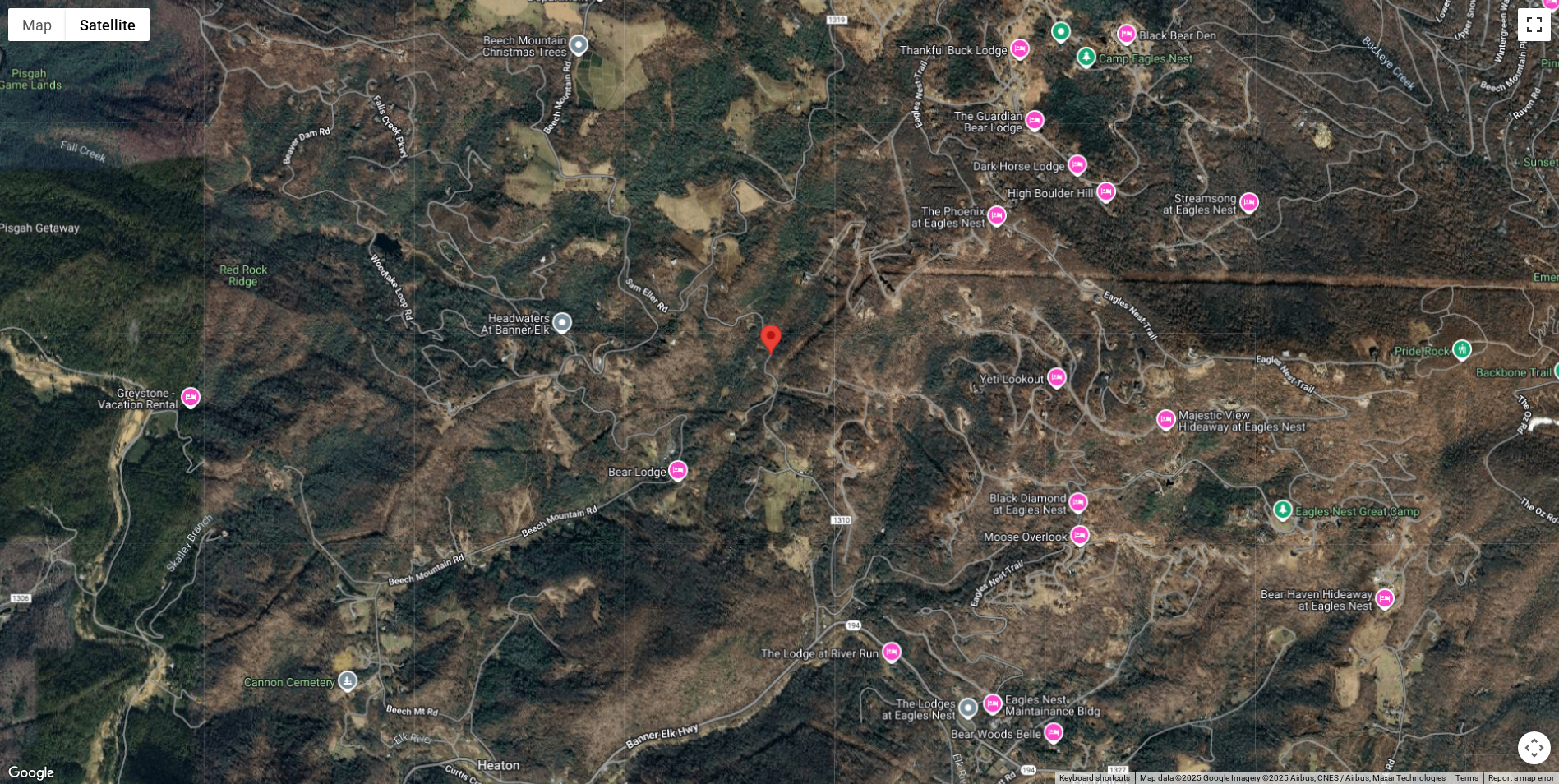
scroll to position [295, 0]
